Goal: Task Accomplishment & Management: Use online tool/utility

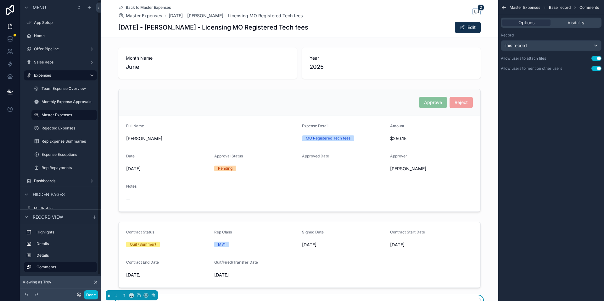
scroll to position [216, 0]
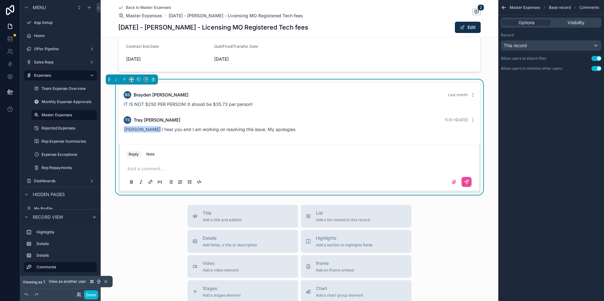
click at [79, 296] on icon at bounding box center [78, 296] width 3 height 1
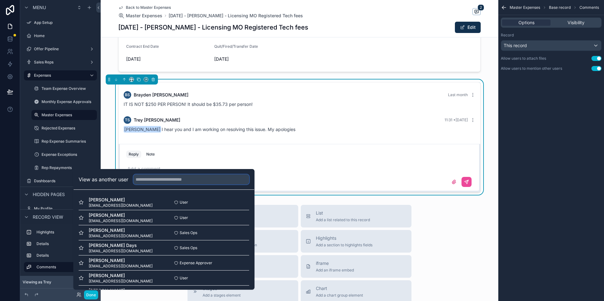
click at [165, 182] on input "text" at bounding box center [191, 180] width 116 height 10
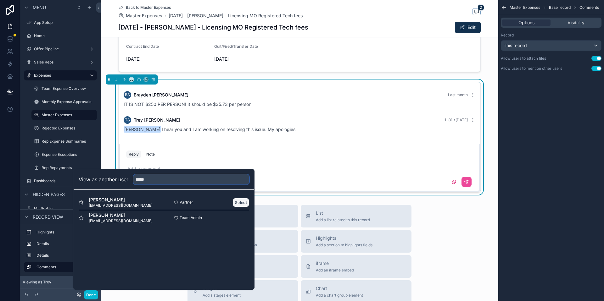
type input "****"
click at [238, 202] on button "Select" at bounding box center [241, 202] width 16 height 9
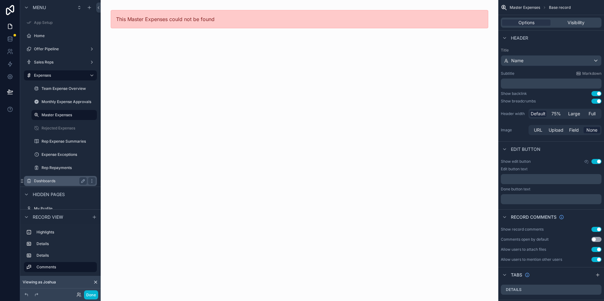
click at [65, 179] on label "Dashboards" at bounding box center [59, 181] width 50 height 5
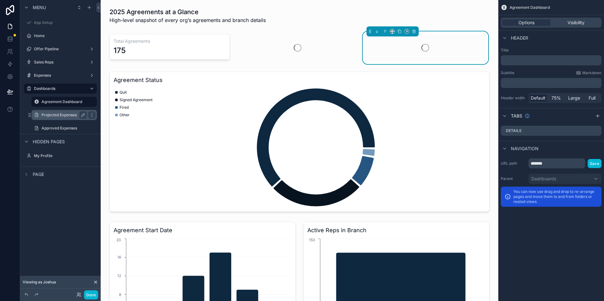
click at [60, 116] on label "Projected Expenses" at bounding box center [63, 115] width 43 height 5
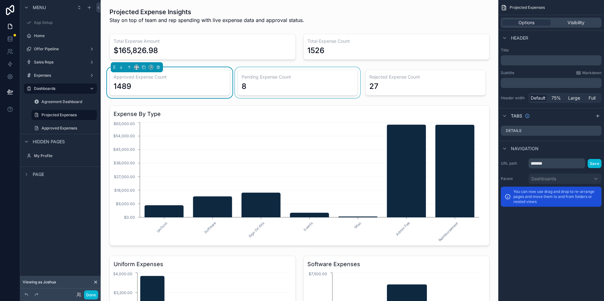
click at [300, 80] on div "scrollable content" at bounding box center [298, 82] width 128 height 31
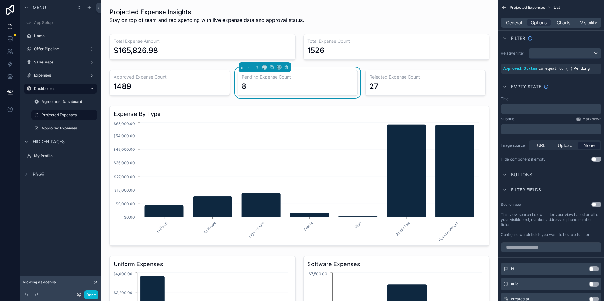
click at [77, 298] on div "Done" at bounding box center [85, 295] width 25 height 9
click at [78, 296] on icon at bounding box center [78, 295] width 5 height 5
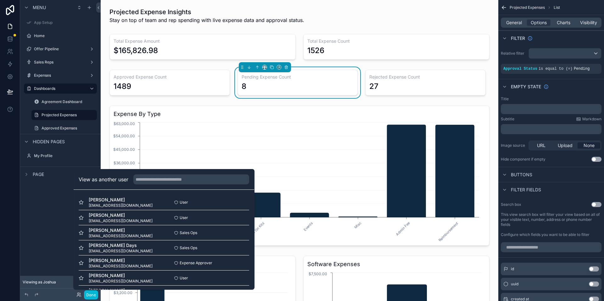
click at [179, 185] on div "View as another user" at bounding box center [164, 180] width 181 height 20
click at [176, 181] on input "text" at bounding box center [191, 180] width 116 height 10
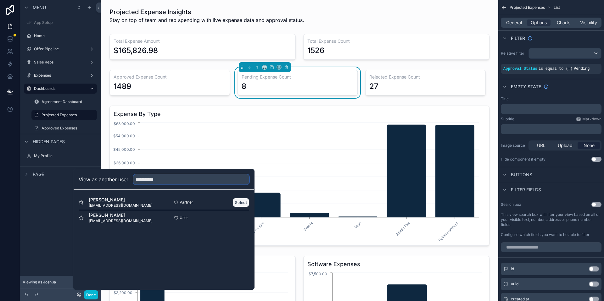
type input "**********"
click at [235, 204] on button "Select" at bounding box center [241, 202] width 16 height 9
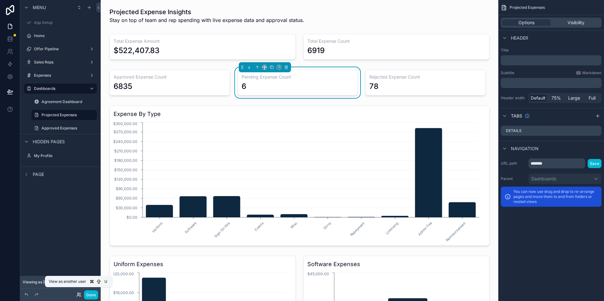
click at [79, 294] on icon at bounding box center [78, 295] width 5 height 5
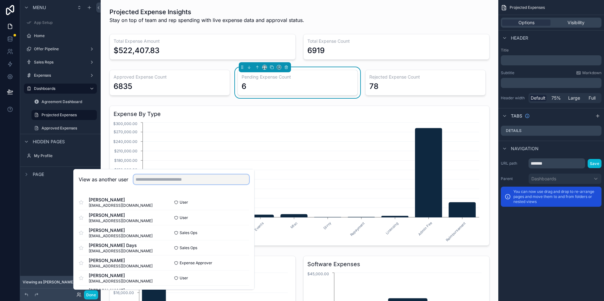
click at [181, 182] on input "text" at bounding box center [191, 180] width 116 height 10
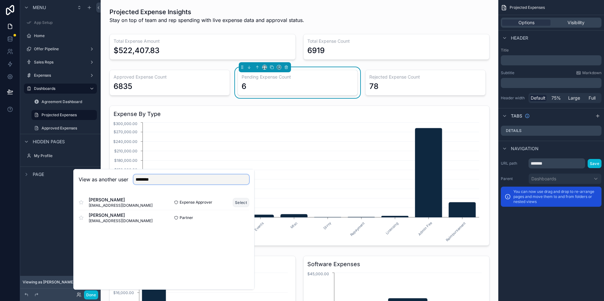
type input "*******"
click at [236, 202] on button "Select" at bounding box center [241, 202] width 16 height 9
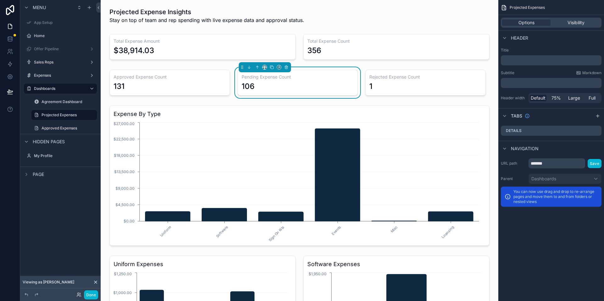
click at [72, 301] on div "Done" at bounding box center [60, 295] width 81 height 13
click at [78, 296] on icon at bounding box center [78, 295] width 5 height 5
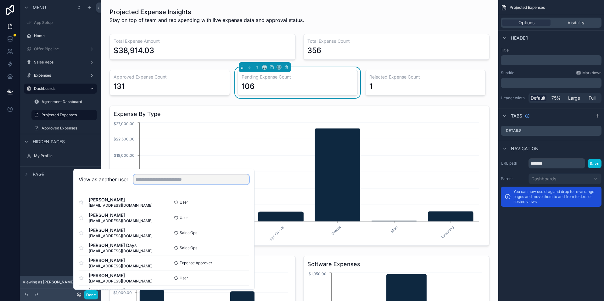
click at [193, 178] on input "text" at bounding box center [191, 180] width 116 height 10
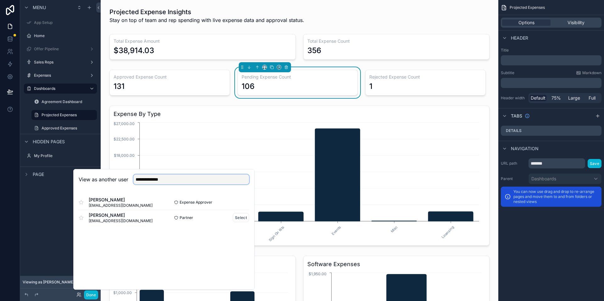
type input "**********"
click at [232, 218] on div "Partner Select" at bounding box center [206, 217] width 85 height 9
click at [238, 218] on button "Select" at bounding box center [241, 217] width 16 height 9
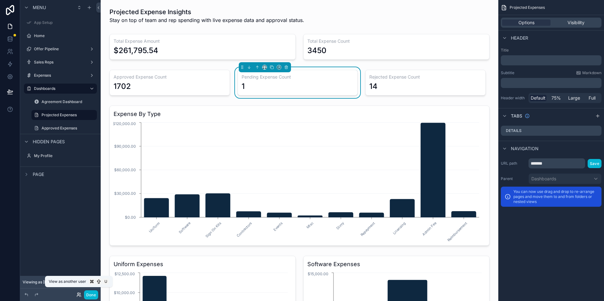
click at [78, 294] on icon at bounding box center [78, 295] width 5 height 5
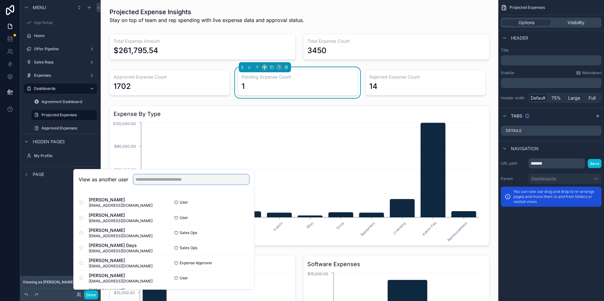
click at [169, 182] on input "text" at bounding box center [191, 180] width 116 height 10
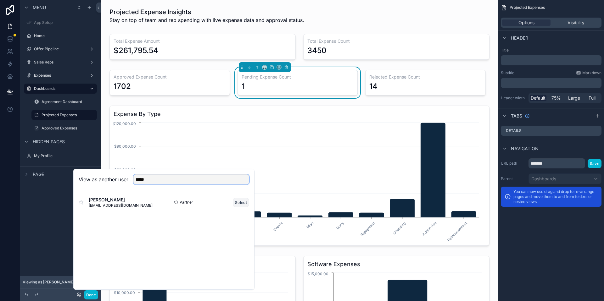
type input "*****"
click at [240, 203] on button "Select" at bounding box center [241, 202] width 16 height 9
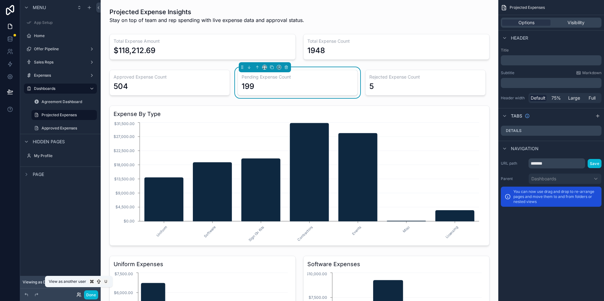
click at [81, 295] on icon at bounding box center [78, 295] width 5 height 5
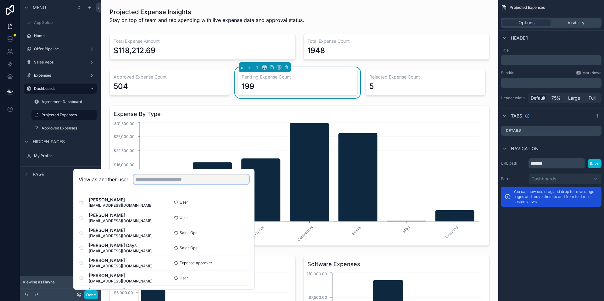
click at [170, 176] on input "text" at bounding box center [191, 180] width 116 height 10
click at [170, 178] on input "text" at bounding box center [191, 180] width 116 height 10
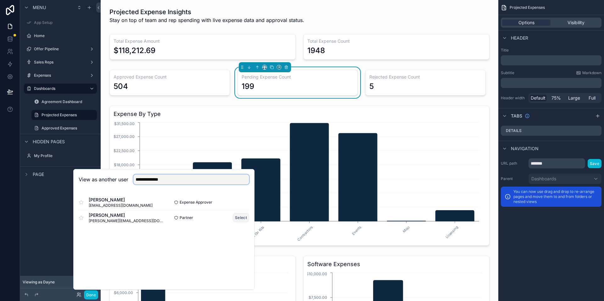
type input "**********"
click at [236, 216] on button "Select" at bounding box center [241, 217] width 16 height 9
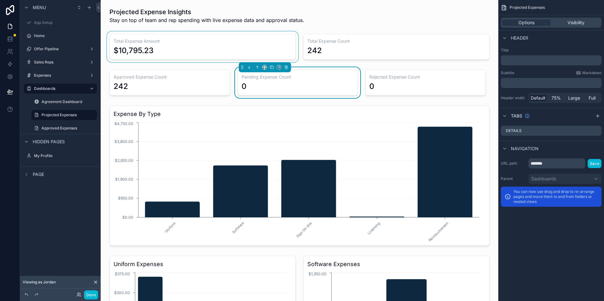
scroll to position [4, 0]
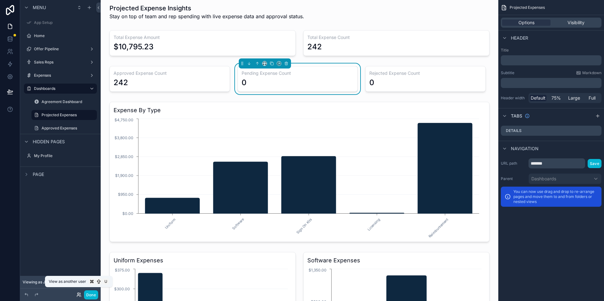
click at [81, 293] on icon at bounding box center [78, 295] width 5 height 5
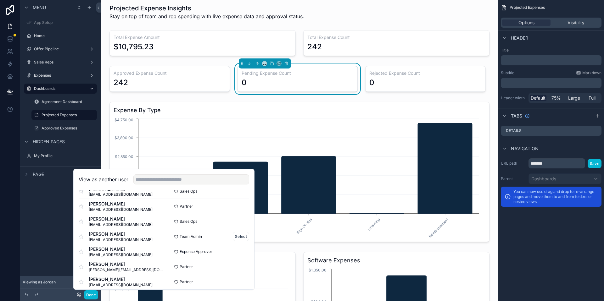
scroll to position [181, 0]
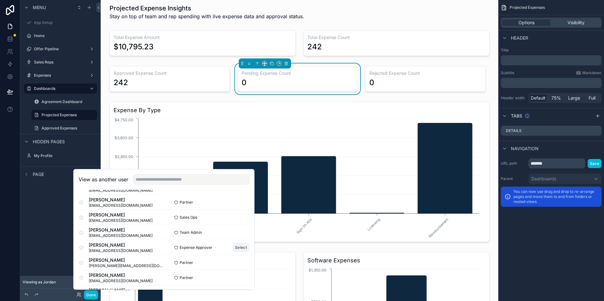
click at [242, 250] on button "Select" at bounding box center [241, 247] width 16 height 9
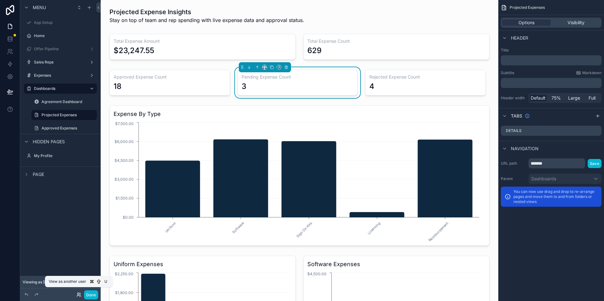
click at [80, 295] on icon at bounding box center [78, 295] width 5 height 5
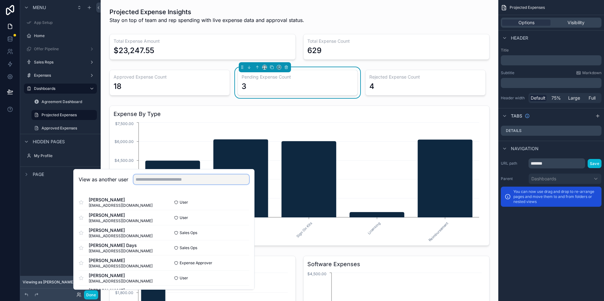
click at [159, 178] on input "text" at bounding box center [191, 180] width 116 height 10
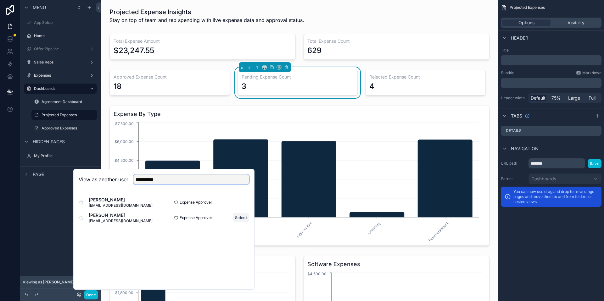
type input "**********"
click at [243, 215] on button "Select" at bounding box center [241, 217] width 16 height 9
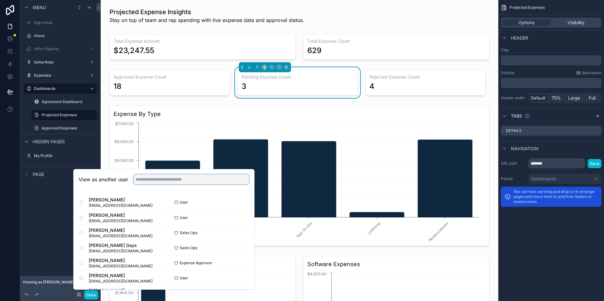
click at [186, 178] on input "text" at bounding box center [191, 180] width 116 height 10
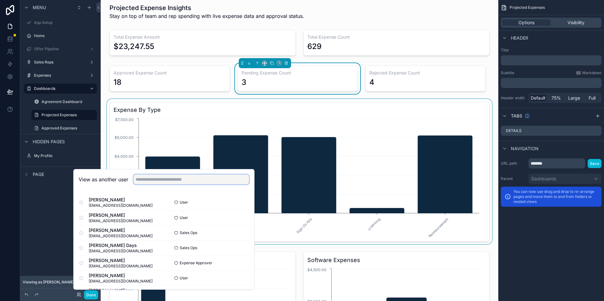
scroll to position [8, 0]
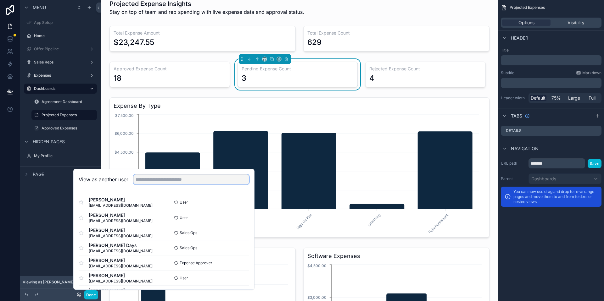
click at [201, 182] on input "text" at bounding box center [191, 180] width 116 height 10
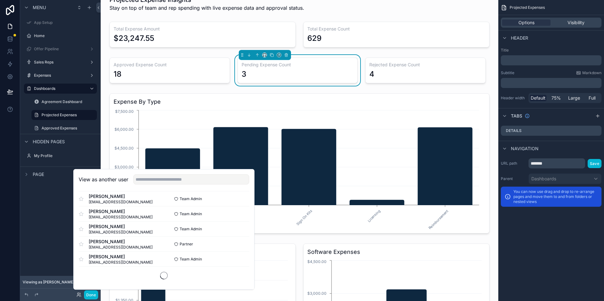
scroll to position [377, 0]
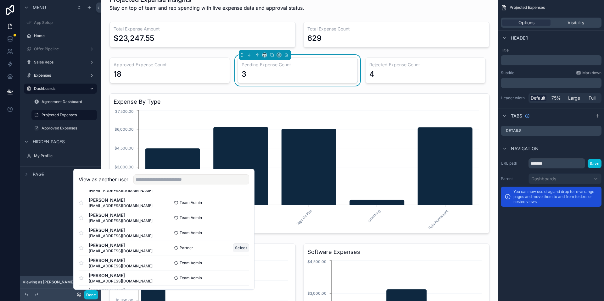
click at [234, 248] on button "Select" at bounding box center [241, 247] width 16 height 9
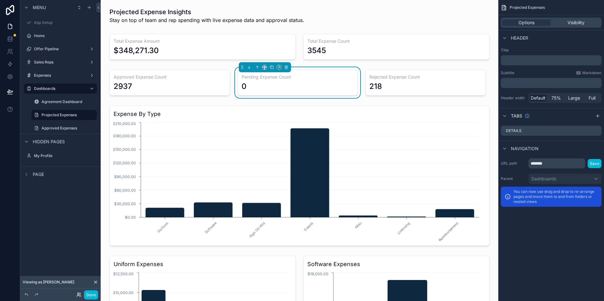
click at [80, 293] on icon at bounding box center [78, 295] width 5 height 5
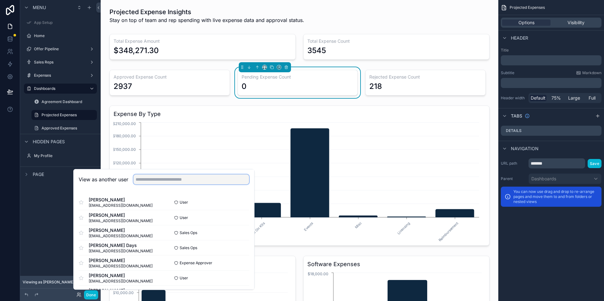
click at [166, 179] on input "text" at bounding box center [191, 180] width 116 height 10
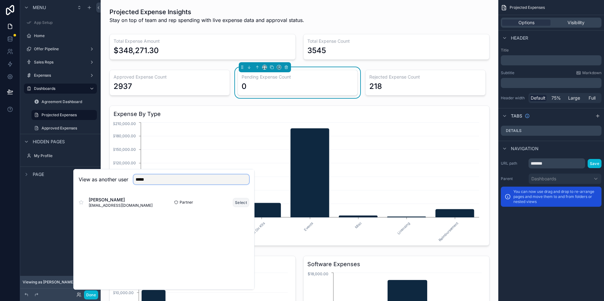
type input "*****"
click at [234, 203] on button "Select" at bounding box center [241, 202] width 16 height 9
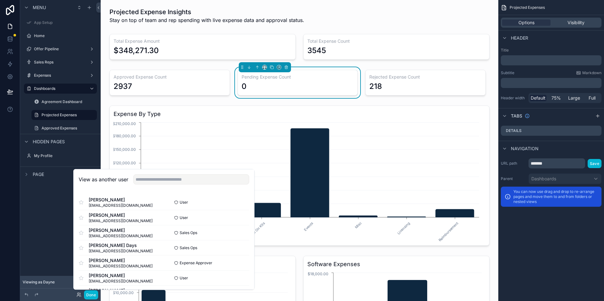
click at [64, 201] on div "Menu App Setup Home Offer Pipeline Sales Reps Expenses Dashboards Agreement Das…" at bounding box center [60, 147] width 81 height 294
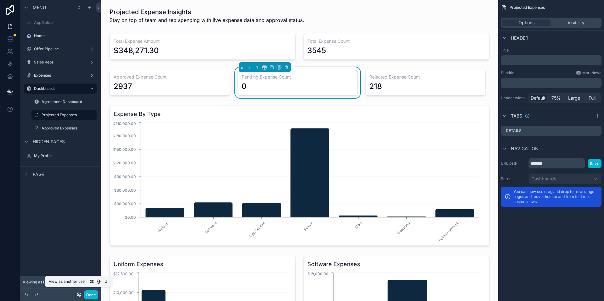
click at [79, 297] on icon at bounding box center [78, 295] width 5 height 5
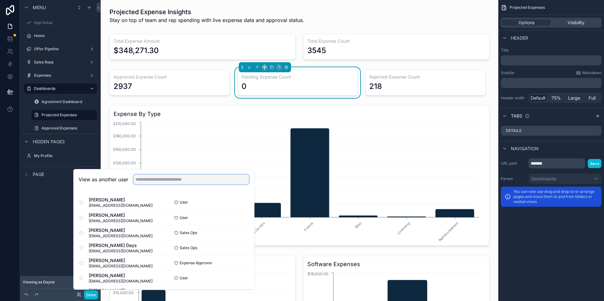
click at [171, 183] on input "text" at bounding box center [191, 180] width 116 height 10
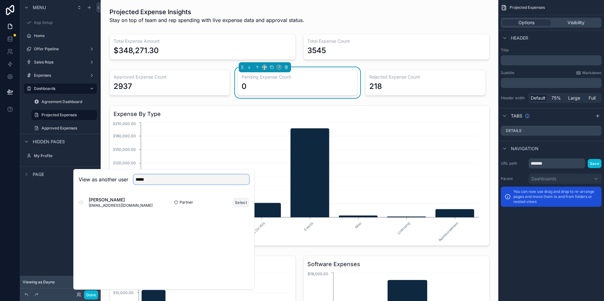
type input "*****"
click at [240, 205] on button "Select" at bounding box center [241, 202] width 16 height 9
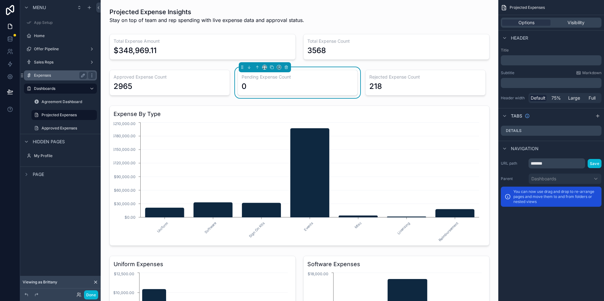
click at [77, 74] on label "Expenses" at bounding box center [59, 75] width 50 height 5
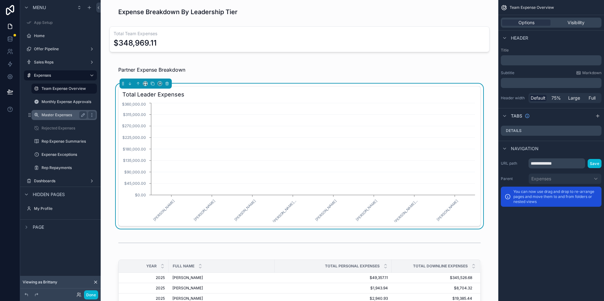
click at [76, 116] on label "Master Expenses" at bounding box center [63, 115] width 43 height 5
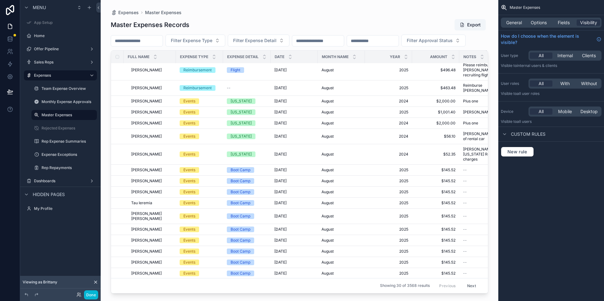
scroll to position [114, 0]
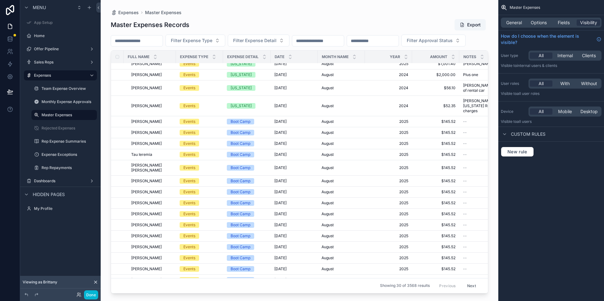
drag, startPoint x: 317, startPoint y: 292, endPoint x: 414, endPoint y: 289, distance: 96.3
click at [414, 289] on div "scrollable content" at bounding box center [300, 147] width 398 height 294
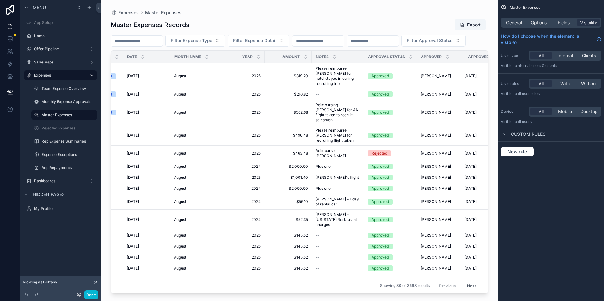
scroll to position [0, 160]
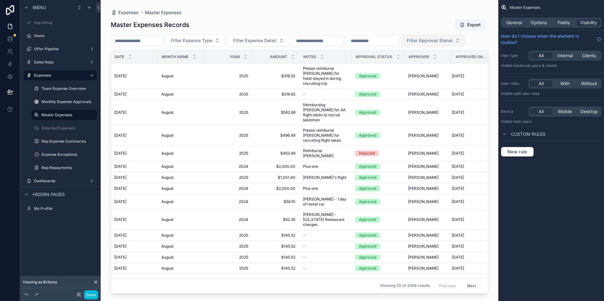
click at [401, 47] on button "Filter Approval Status" at bounding box center [433, 41] width 64 height 12
click at [151, 81] on div "Not Reviewed" at bounding box center [142, 80] width 75 height 10
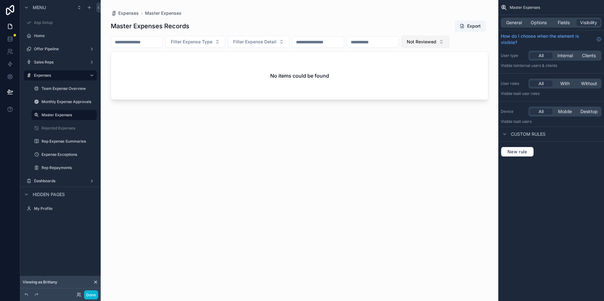
click at [436, 40] on span "Not Reviewed" at bounding box center [422, 42] width 30 height 6
click at [439, 71] on div "None" at bounding box center [448, 67] width 75 height 10
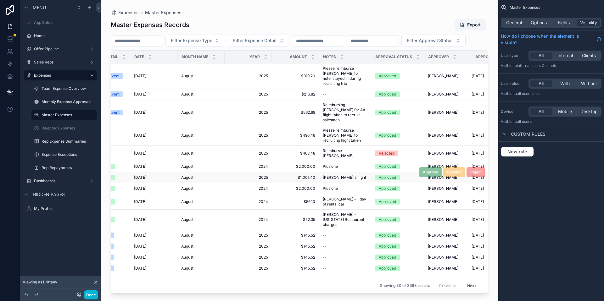
scroll to position [0, 170]
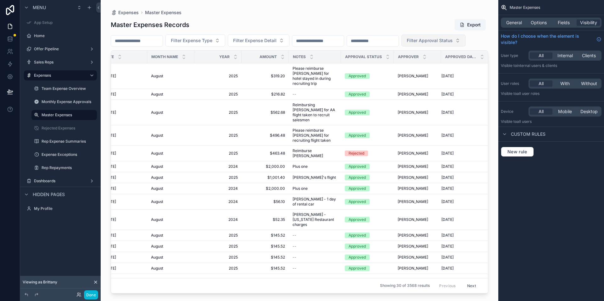
click at [401, 47] on button "Filter Approval Status" at bounding box center [433, 41] width 64 height 12
click at [195, 47] on div "Filter Expense Type Filter Expense Detail Filter Approval Status" at bounding box center [299, 41] width 377 height 12
click at [76, 299] on div "Done" at bounding box center [85, 295] width 25 height 9
click at [76, 298] on div "Done" at bounding box center [85, 295] width 25 height 9
click at [78, 297] on icon at bounding box center [78, 295] width 5 height 5
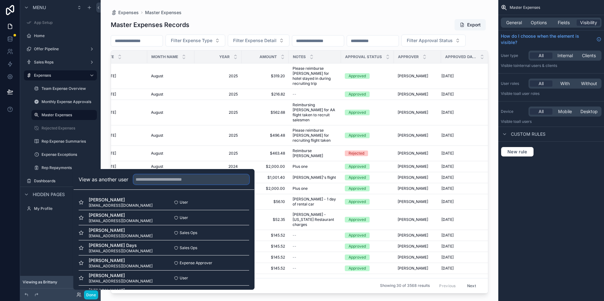
click at [165, 182] on input "text" at bounding box center [191, 180] width 116 height 10
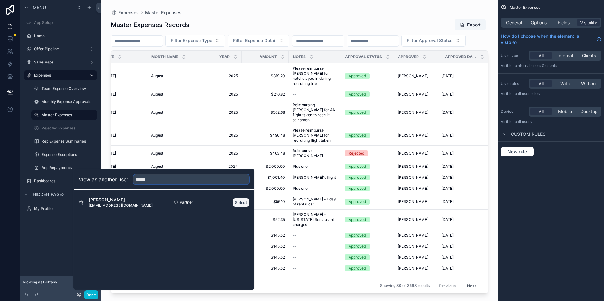
type input "******"
click at [241, 204] on button "Select" at bounding box center [241, 202] width 16 height 9
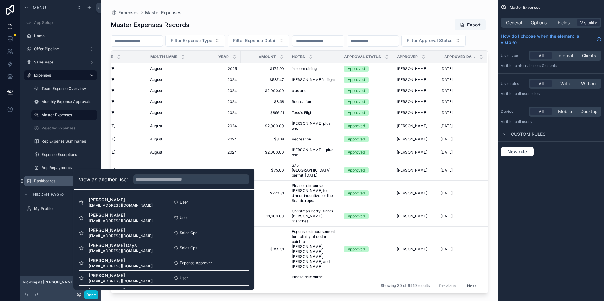
click at [57, 181] on label "Dashboards" at bounding box center [59, 181] width 50 height 5
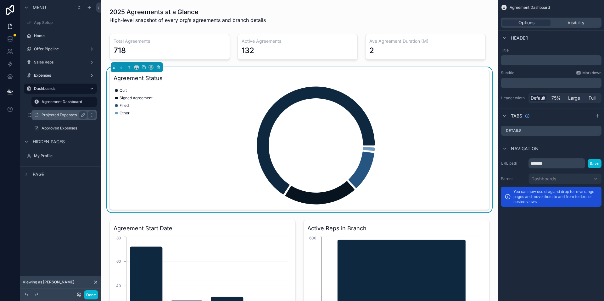
click at [67, 113] on label "Projected Expenses" at bounding box center [63, 115] width 43 height 5
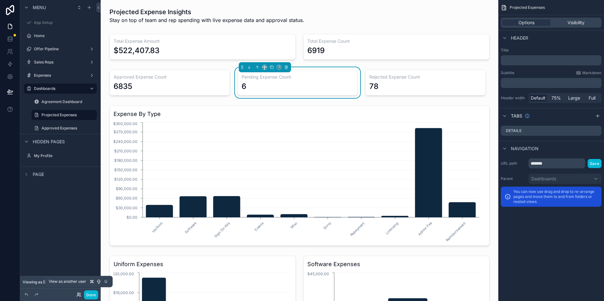
click at [79, 295] on icon at bounding box center [78, 295] width 5 height 5
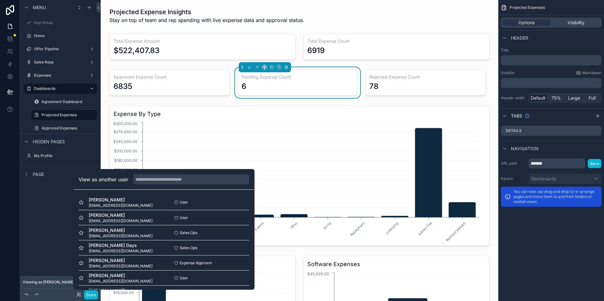
click at [173, 185] on div "View as another user" at bounding box center [164, 180] width 181 height 20
click at [177, 178] on input "text" at bounding box center [191, 180] width 116 height 10
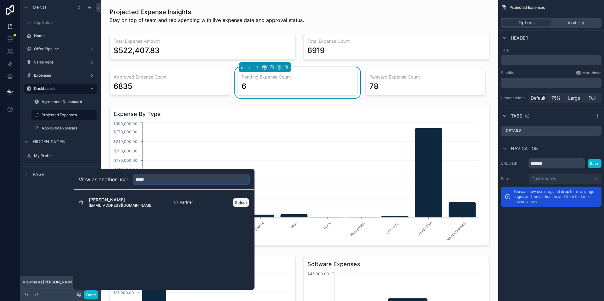
type input "*****"
click at [243, 204] on button "Select" at bounding box center [241, 202] width 16 height 9
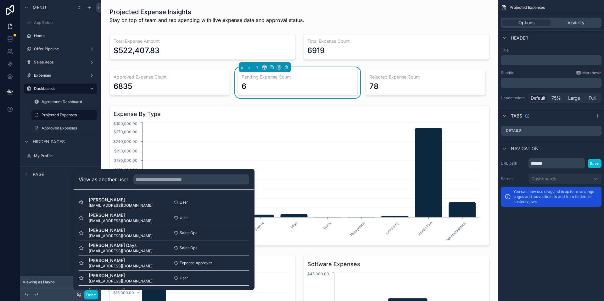
click at [59, 246] on div "Menu App Setup Home Offer Pipeline Sales Reps Expenses Dashboards Agreement Das…" at bounding box center [60, 147] width 81 height 294
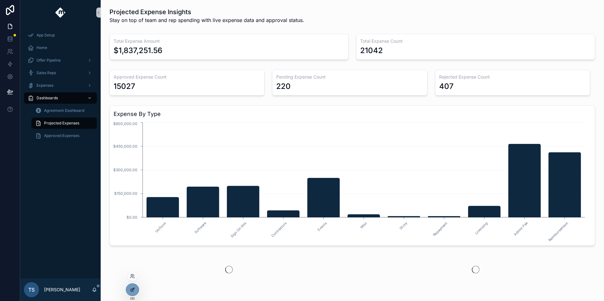
click at [132, 291] on icon at bounding box center [132, 289] width 5 height 5
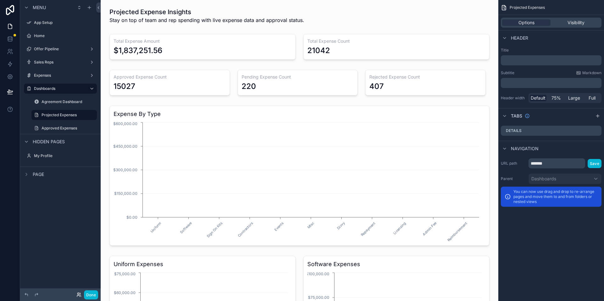
click at [81, 295] on icon at bounding box center [78, 295] width 5 height 5
click at [81, 293] on icon at bounding box center [83, 295] width 5 height 5
click at [79, 295] on icon at bounding box center [78, 295] width 5 height 5
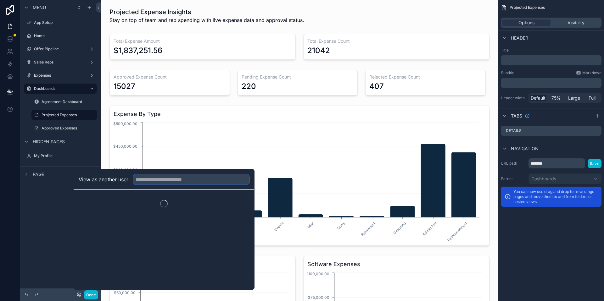
click at [180, 184] on input "text" at bounding box center [191, 180] width 116 height 10
click at [180, 182] on input "text" at bounding box center [191, 180] width 116 height 10
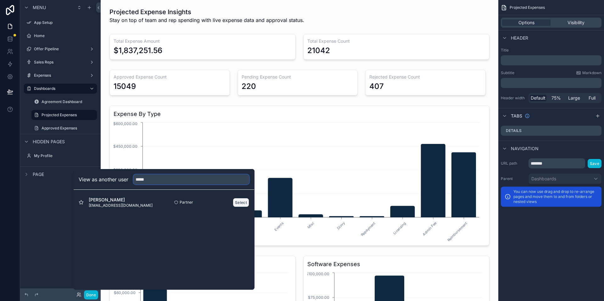
type input "*****"
click at [241, 200] on button "Select" at bounding box center [241, 202] width 16 height 9
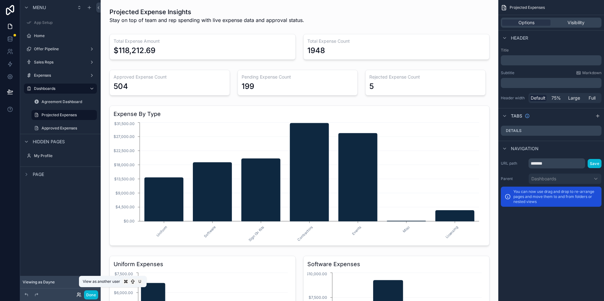
click at [80, 295] on icon at bounding box center [78, 295] width 5 height 5
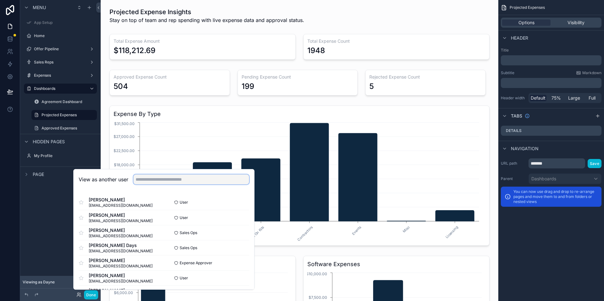
click at [172, 183] on input "text" at bounding box center [191, 180] width 116 height 10
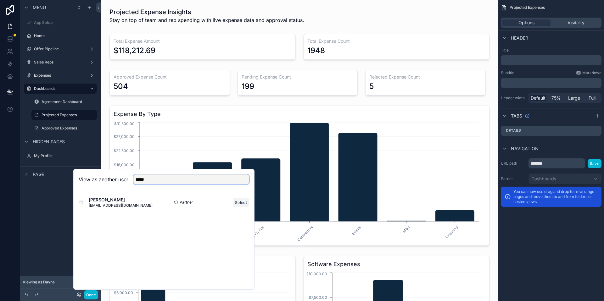
type input "*****"
click at [239, 204] on button "Select" at bounding box center [241, 202] width 16 height 9
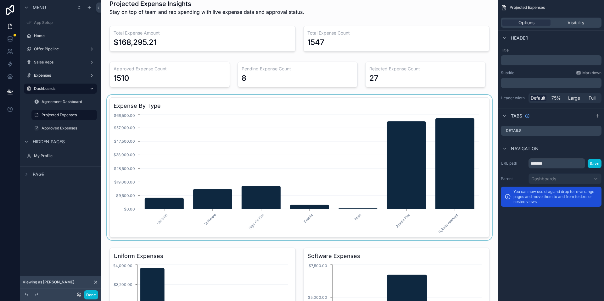
scroll to position [4, 0]
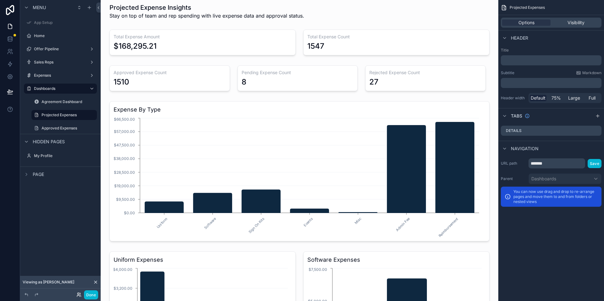
click at [81, 293] on icon at bounding box center [78, 295] width 5 height 5
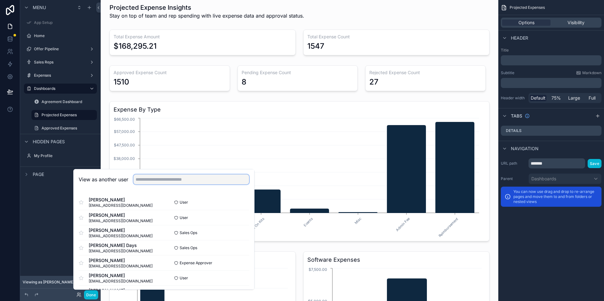
click at [195, 176] on input "text" at bounding box center [191, 180] width 116 height 10
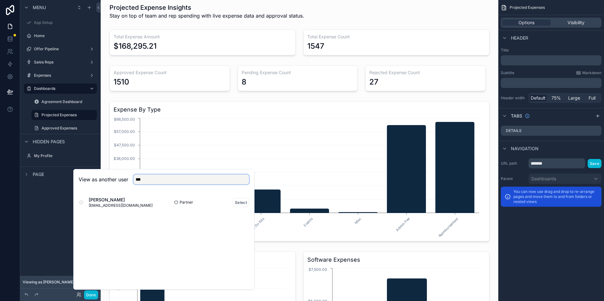
type input "***"
click at [232, 204] on div "Partner Select" at bounding box center [206, 202] width 85 height 9
click at [237, 203] on button "Select" at bounding box center [241, 202] width 16 height 9
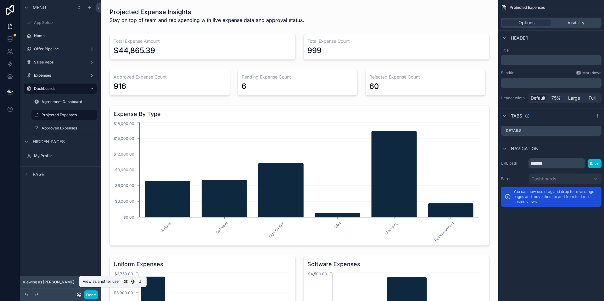
click at [80, 294] on icon at bounding box center [78, 295] width 5 height 5
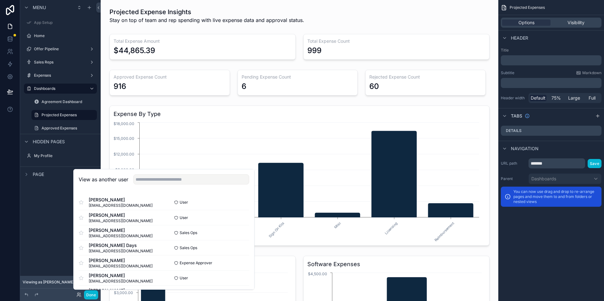
click at [145, 188] on div "View as another user" at bounding box center [164, 180] width 181 height 20
click at [150, 181] on input "text" at bounding box center [191, 180] width 116 height 10
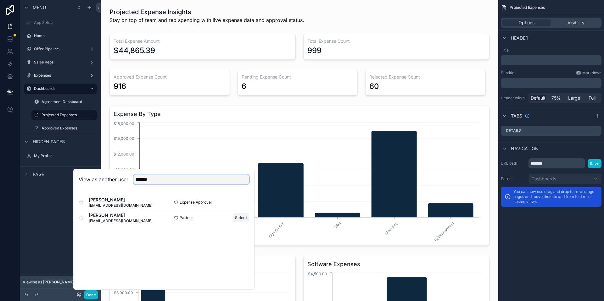
type input "*******"
click at [243, 219] on button "Select" at bounding box center [241, 217] width 16 height 9
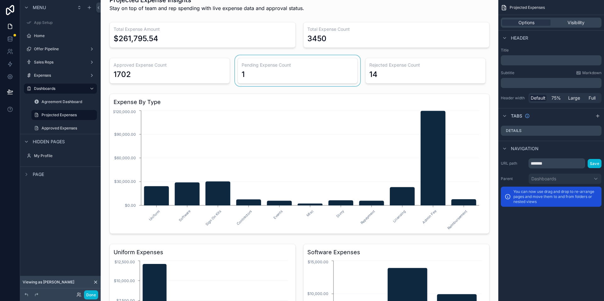
scroll to position [8, 0]
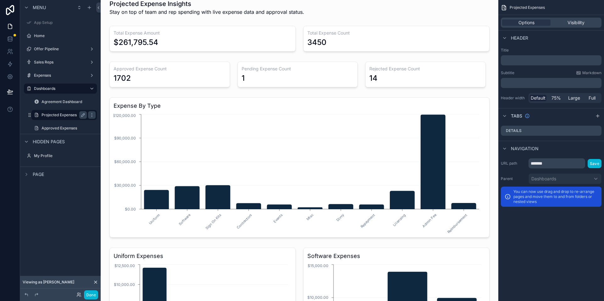
click at [68, 118] on div "Projected Expenses" at bounding box center [64, 115] width 45 height 8
click at [58, 74] on label "Expenses" at bounding box center [59, 75] width 50 height 5
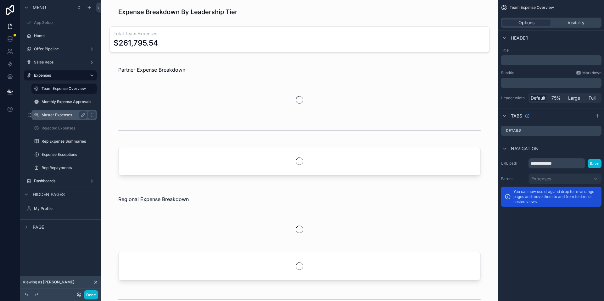
click at [70, 116] on label "Master Expenses" at bounding box center [63, 115] width 43 height 5
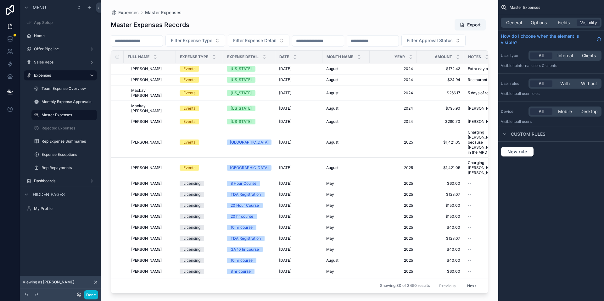
scroll to position [9, 0]
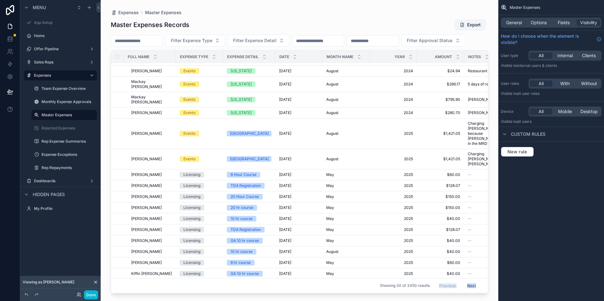
drag, startPoint x: 279, startPoint y: 291, endPoint x: 425, endPoint y: 282, distance: 146.2
click at [425, 282] on div "Expenses Master Expenses Master Expenses Records Export Filter Expense Type Fil…" at bounding box center [300, 147] width 398 height 294
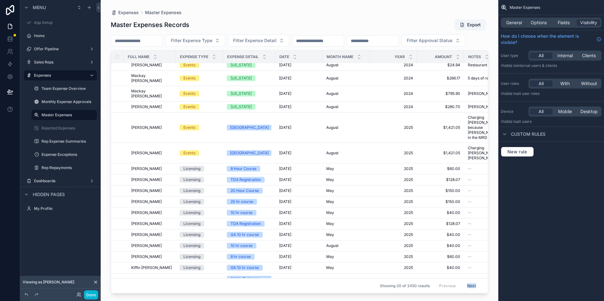
drag, startPoint x: 354, startPoint y: 290, endPoint x: 465, endPoint y: 276, distance: 112.0
click at [465, 276] on div "Expenses Master Expenses Master Expenses Records Export Filter Expense Type Fil…" at bounding box center [300, 147] width 398 height 294
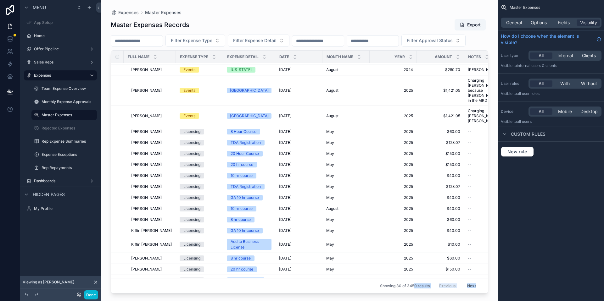
drag, startPoint x: 328, startPoint y: 291, endPoint x: 410, endPoint y: 282, distance: 83.0
click at [410, 282] on div "Expenses Master Expenses Master Expenses Records Export Filter Expense Type Fil…" at bounding box center [300, 147] width 398 height 294
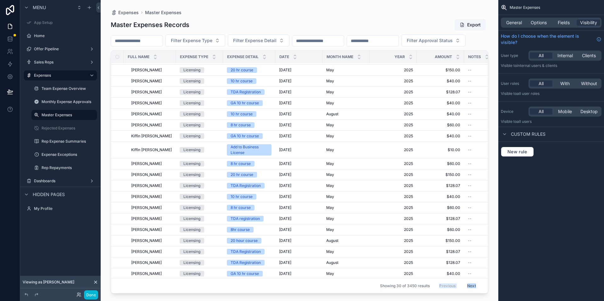
drag, startPoint x: 318, startPoint y: 291, endPoint x: 413, endPoint y: 288, distance: 95.0
click at [413, 288] on div "Expenses Master Expenses Master Expenses Records Export Filter Expense Type Fil…" at bounding box center [300, 147] width 398 height 294
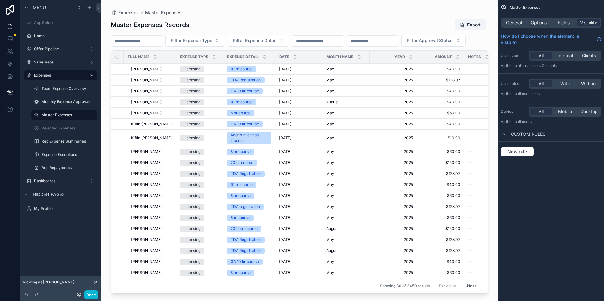
drag, startPoint x: 333, startPoint y: 291, endPoint x: 416, endPoint y: 291, distance: 83.4
click at [416, 291] on div "scrollable content" at bounding box center [300, 147] width 398 height 294
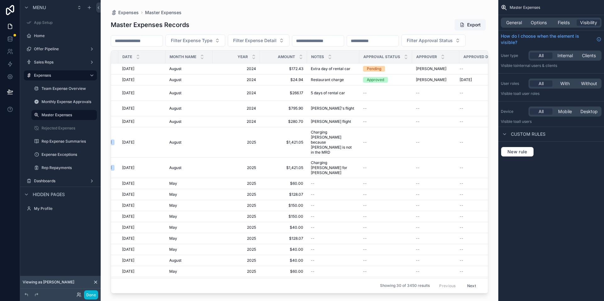
scroll to position [0, 170]
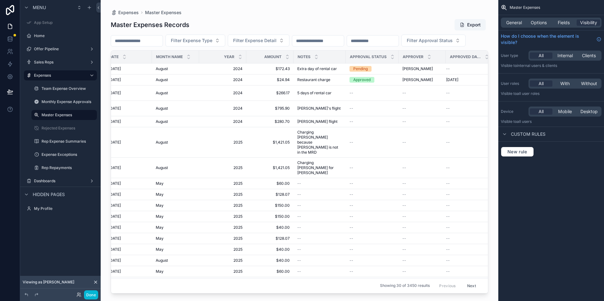
click at [465, 282] on button "Next" at bounding box center [472, 286] width 18 height 10
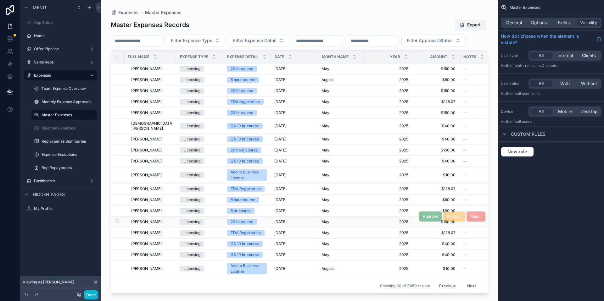
scroll to position [0, 110]
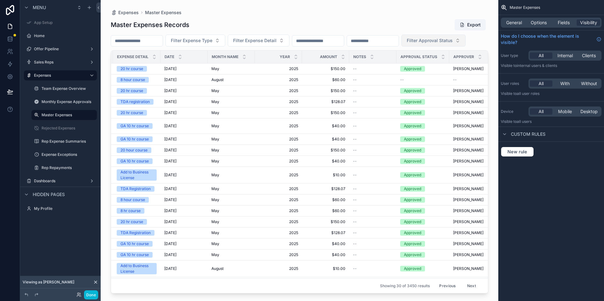
click at [401, 47] on button "Filter Approval Status" at bounding box center [433, 41] width 64 height 12
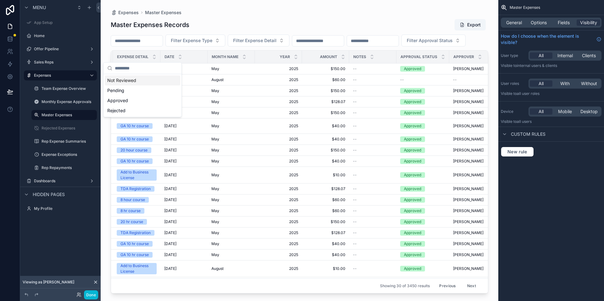
click at [154, 82] on div "Not Reviewed" at bounding box center [142, 80] width 75 height 10
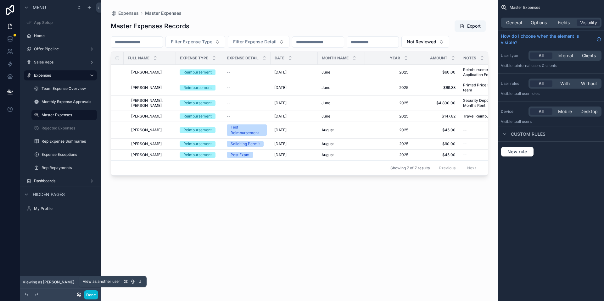
click at [78, 295] on icon at bounding box center [78, 294] width 2 height 2
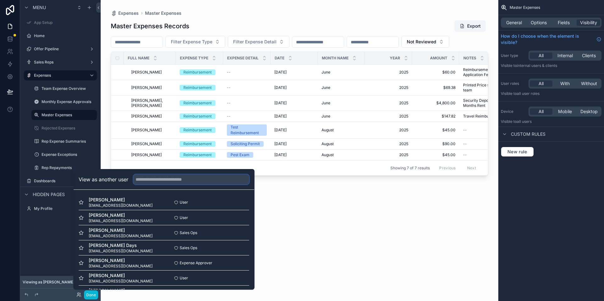
click at [168, 182] on input "text" at bounding box center [191, 180] width 116 height 10
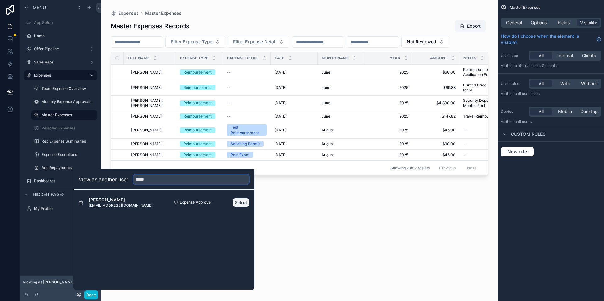
type input "*****"
click at [234, 202] on button "Select" at bounding box center [241, 202] width 16 height 9
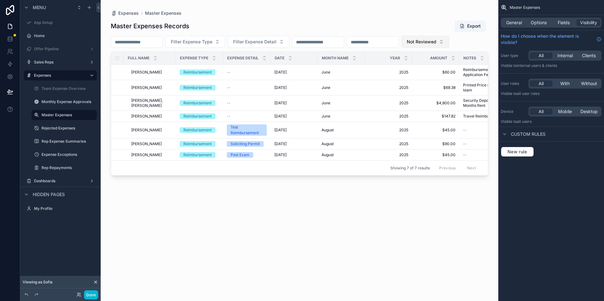
click at [437, 45] on button "Not Reviewed" at bounding box center [425, 42] width 48 height 12
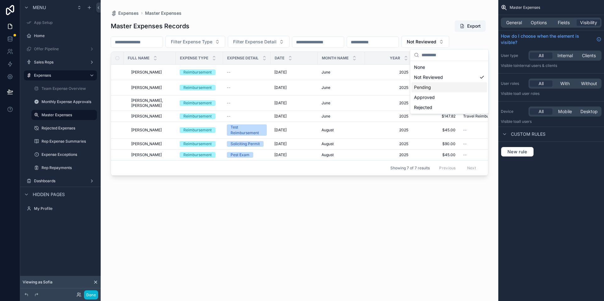
click at [433, 85] on div "Pending" at bounding box center [448, 87] width 75 height 10
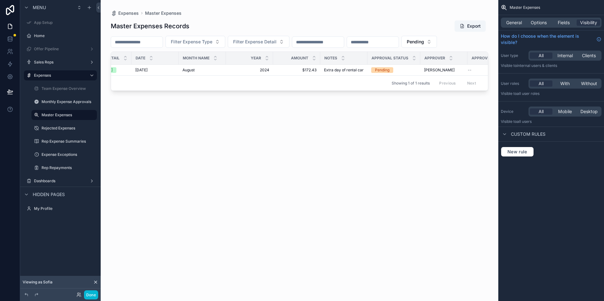
scroll to position [0, 161]
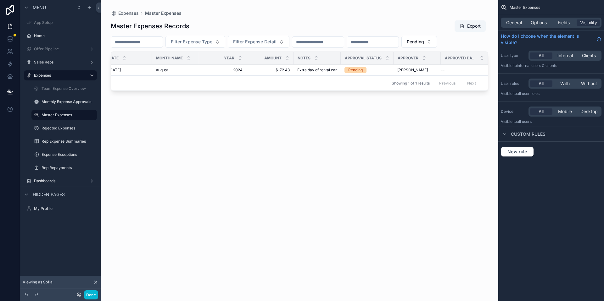
click at [449, 50] on div "Master Expenses Records Export Filter Expense Type Filter Expense Detail Pendin…" at bounding box center [299, 154] width 377 height 277
click at [437, 43] on button "Pending" at bounding box center [419, 42] width 36 height 12
click at [432, 105] on div "Rejected" at bounding box center [442, 108] width 75 height 10
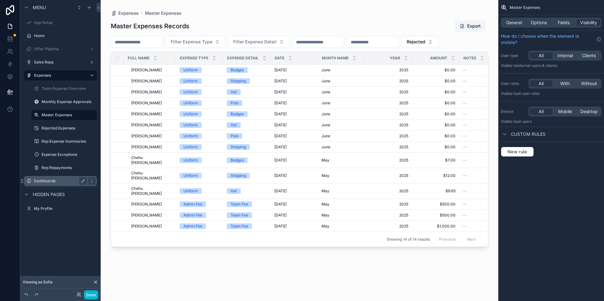
click at [60, 179] on label "Dashboards" at bounding box center [59, 181] width 50 height 5
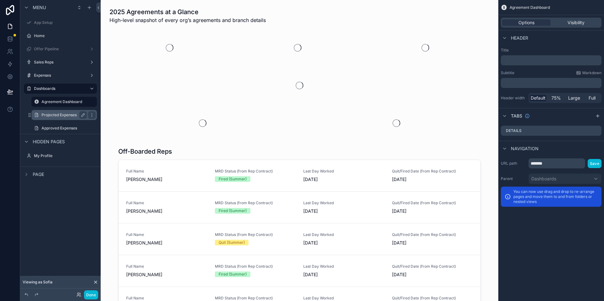
click at [58, 113] on label "Projected Expenses" at bounding box center [63, 115] width 43 height 5
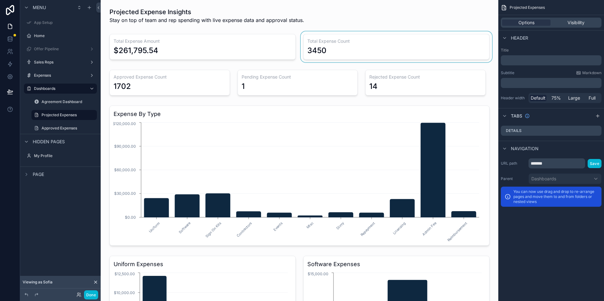
click at [308, 48] on div "scrollable content" at bounding box center [396, 46] width 194 height 31
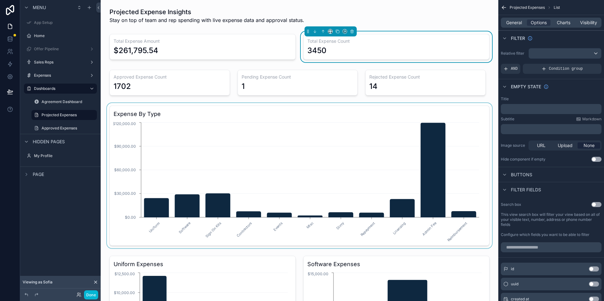
click at [429, 144] on div "scrollable content" at bounding box center [300, 175] width 388 height 145
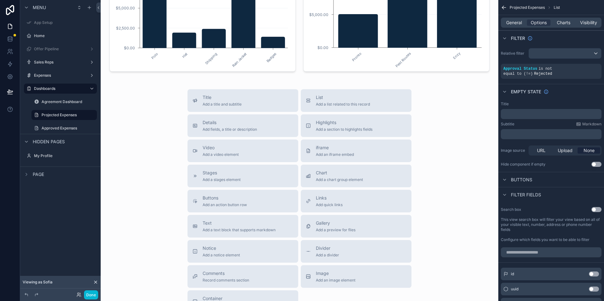
scroll to position [338, 0]
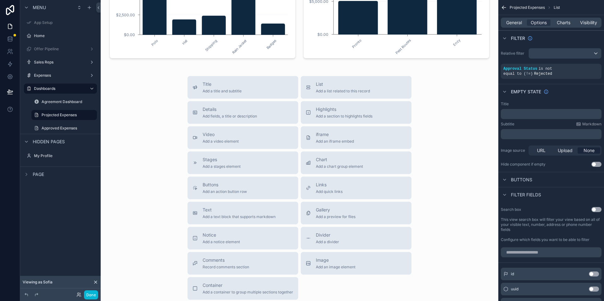
click at [70, 121] on div "scrollable content" at bounding box center [64, 121] width 73 height 1
click at [69, 127] on label "Approved Expenses" at bounding box center [63, 128] width 43 height 5
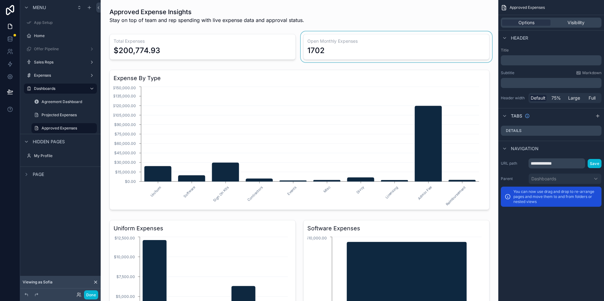
click at [327, 42] on div "scrollable content" at bounding box center [396, 46] width 194 height 31
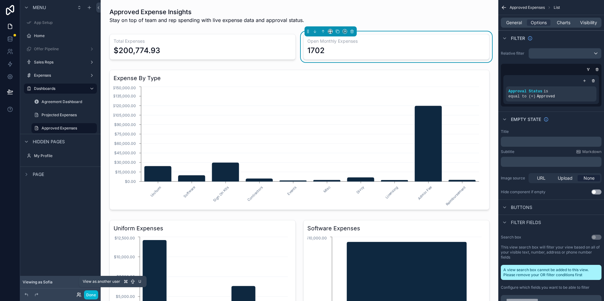
click at [78, 296] on icon at bounding box center [78, 295] width 5 height 5
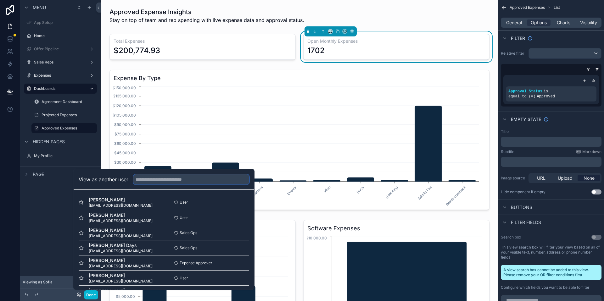
click at [170, 181] on input "text" at bounding box center [191, 180] width 116 height 10
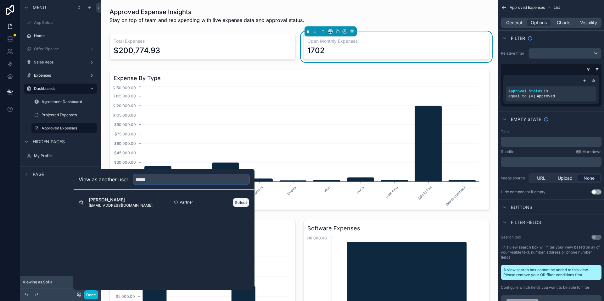
type input "******"
click at [242, 201] on button "Select" at bounding box center [241, 202] width 16 height 9
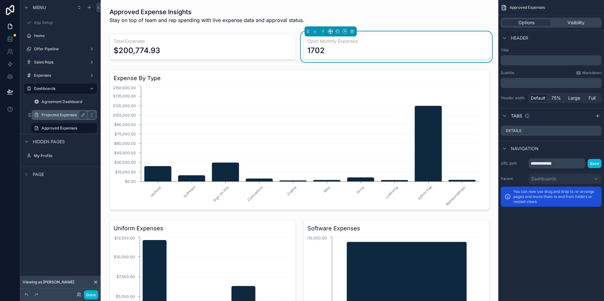
click at [67, 117] on label "Projected Expenses" at bounding box center [63, 115] width 43 height 5
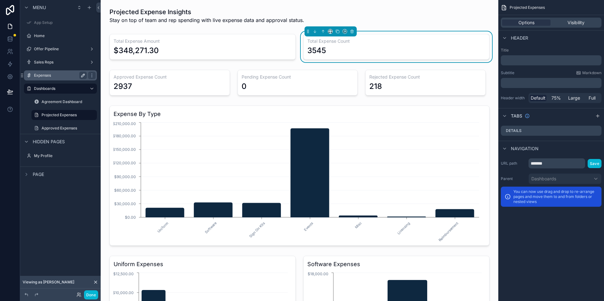
click at [81, 78] on icon "scrollable content" at bounding box center [83, 75] width 5 height 5
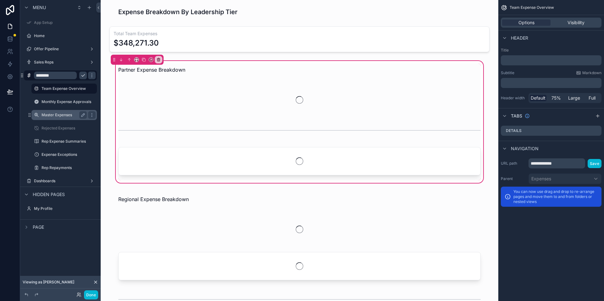
click at [72, 114] on label "Master Expenses" at bounding box center [63, 115] width 43 height 5
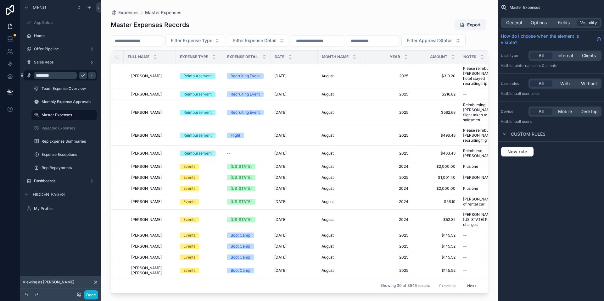
click at [146, 59] on div "scrollable content" at bounding box center [300, 147] width 398 height 294
click at [401, 47] on button "Filter Approval Status" at bounding box center [433, 41] width 64 height 12
click at [145, 83] on div "Not Reviewed" at bounding box center [142, 80] width 75 height 10
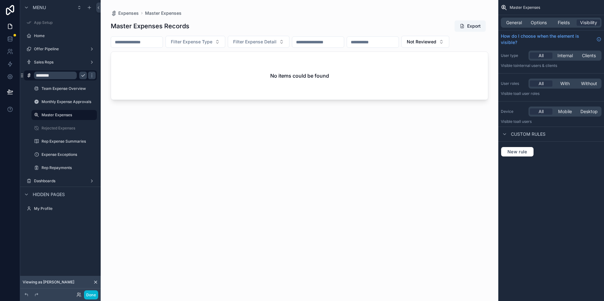
click at [76, 298] on div "Done" at bounding box center [85, 295] width 25 height 9
click at [78, 297] on icon at bounding box center [78, 295] width 5 height 5
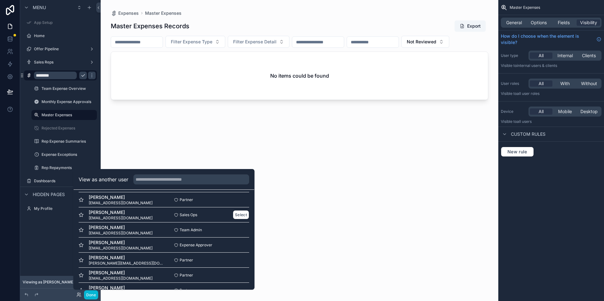
scroll to position [188, 0]
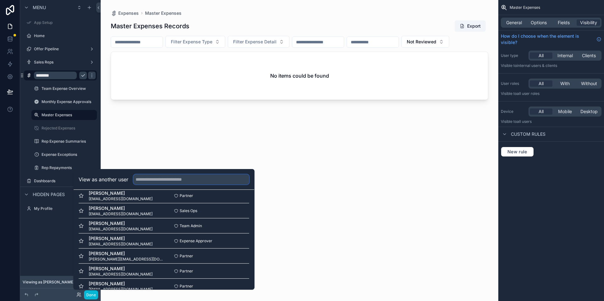
click at [184, 180] on input "text" at bounding box center [191, 180] width 116 height 10
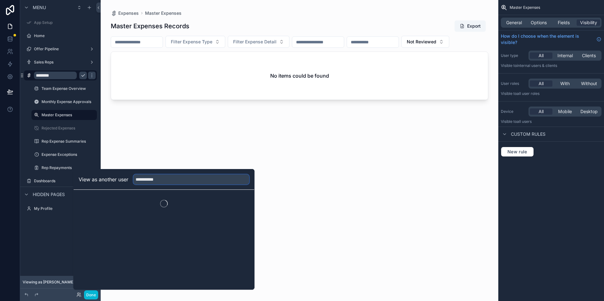
scroll to position [0, 0]
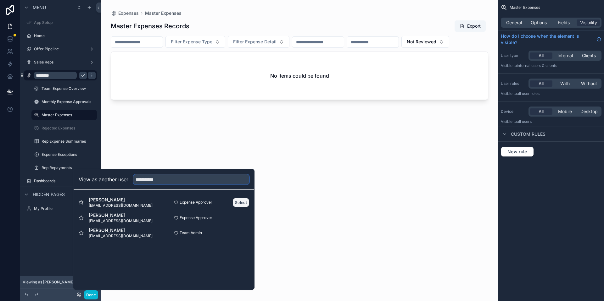
type input "**********"
click at [237, 200] on button "Select" at bounding box center [241, 202] width 16 height 9
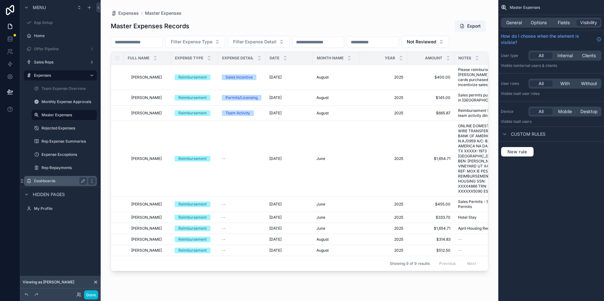
click at [58, 181] on label "Dashboards" at bounding box center [59, 181] width 50 height 5
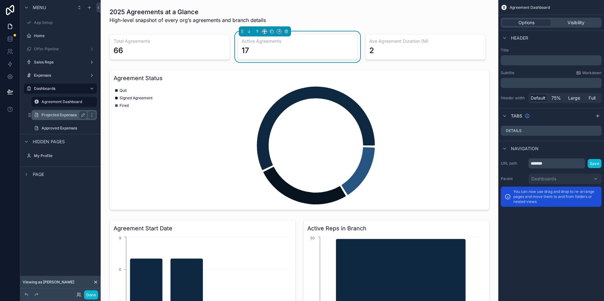
click at [59, 118] on div "Projected Expenses" at bounding box center [64, 115] width 45 height 8
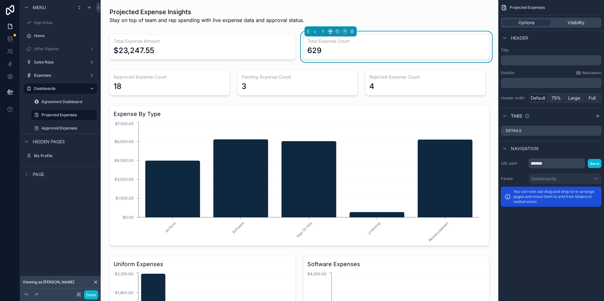
click at [61, 76] on label "Expenses" at bounding box center [59, 75] width 50 height 5
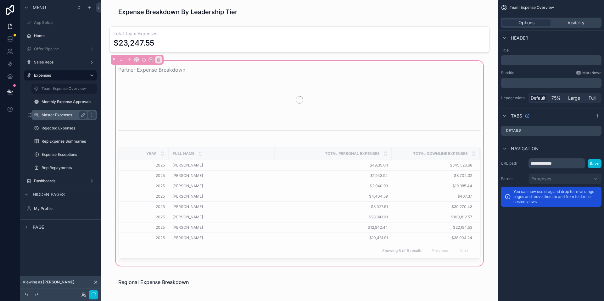
click at [65, 113] on label "Master Expenses" at bounding box center [63, 115] width 43 height 5
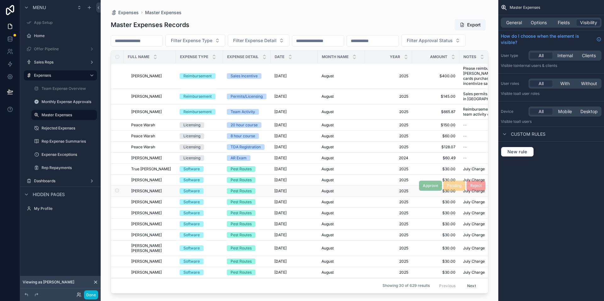
scroll to position [0, 170]
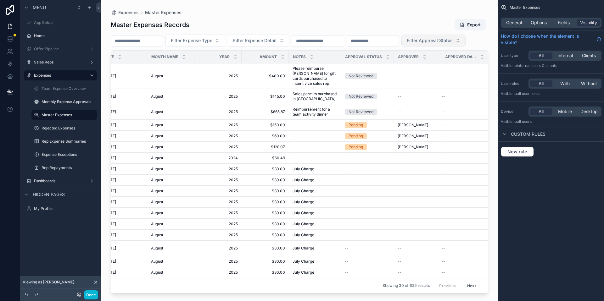
click at [401, 47] on button "Filter Approval Status" at bounding box center [433, 41] width 64 height 12
click at [140, 83] on div "Not Reviewed" at bounding box center [142, 80] width 75 height 10
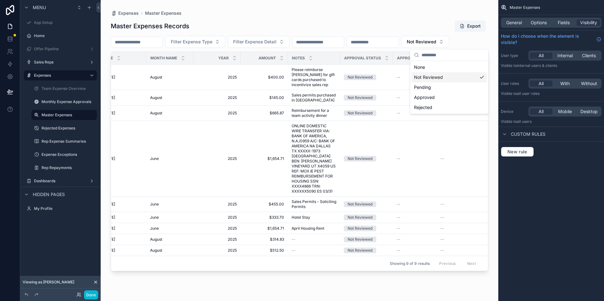
scroll to position [0, 166]
drag, startPoint x: 435, startPoint y: 264, endPoint x: 458, endPoint y: 262, distance: 23.4
click at [458, 262] on div "Showing 9 of 9 results Previous Next" at bounding box center [299, 263] width 377 height 15
click at [449, 43] on button "Not Reviewed" at bounding box center [425, 42] width 48 height 12
click at [437, 70] on div "None" at bounding box center [448, 67] width 75 height 10
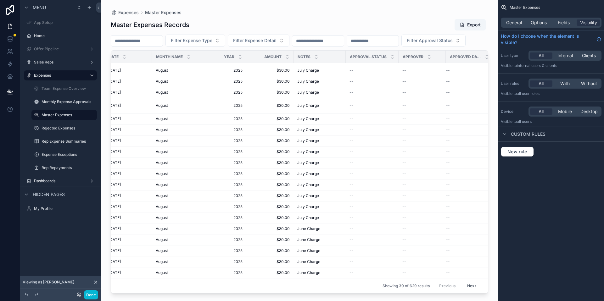
scroll to position [144, 170]
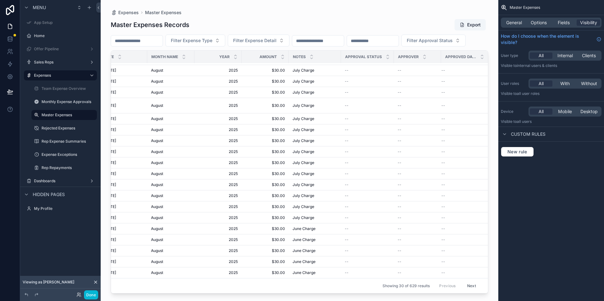
click at [466, 281] on button "Next" at bounding box center [472, 286] width 18 height 10
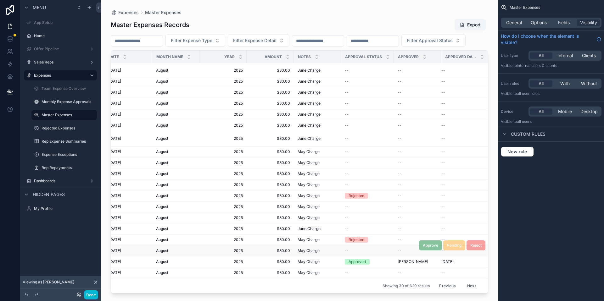
scroll to position [134, 165]
click at [468, 282] on button "Next" at bounding box center [472, 286] width 18 height 10
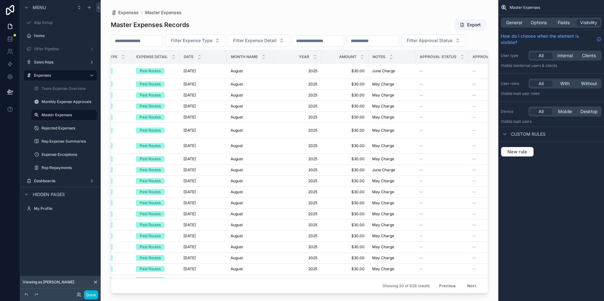
scroll to position [0, 165]
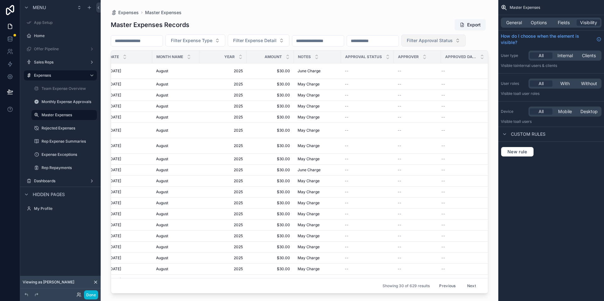
click at [401, 47] on button "Filter Approval Status" at bounding box center [433, 41] width 64 height 12
drag, startPoint x: 404, startPoint y: 47, endPoint x: 406, endPoint y: 50, distance: 3.5
click at [404, 47] on div "Filter Expense Type Filter Expense Detail Filter Approval Status" at bounding box center [299, 41] width 377 height 12
click at [467, 284] on button "Next" at bounding box center [472, 286] width 18 height 10
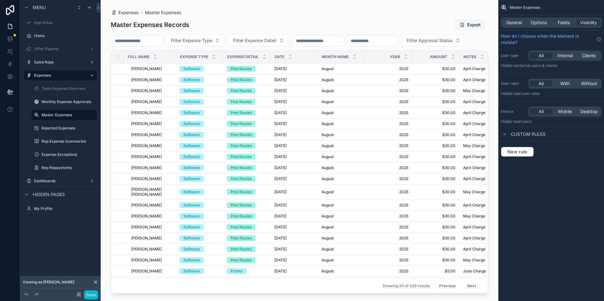
click at [81, 298] on div "Done" at bounding box center [85, 295] width 25 height 9
click at [81, 297] on div "Done" at bounding box center [85, 295] width 25 height 9
click at [80, 296] on icon at bounding box center [80, 296] width 1 height 1
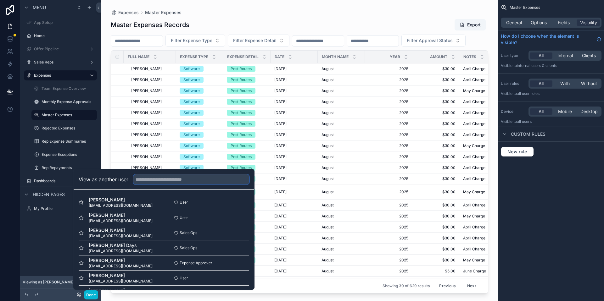
click at [152, 177] on input "text" at bounding box center [191, 180] width 116 height 10
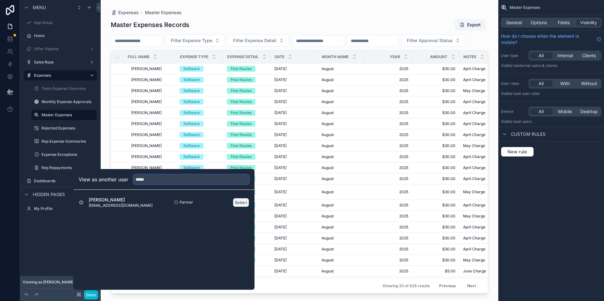
type input "*****"
click at [236, 202] on button "Select" at bounding box center [241, 202] width 16 height 9
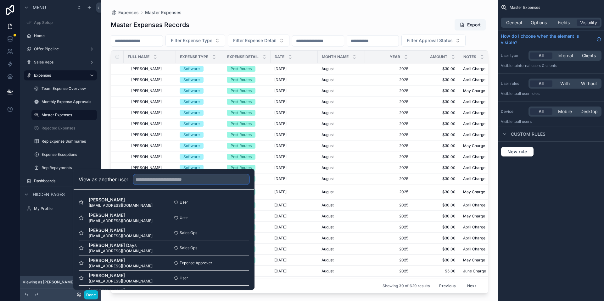
click at [226, 183] on input "text" at bounding box center [191, 180] width 116 height 10
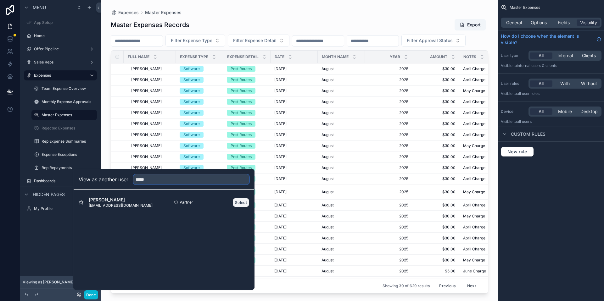
type input "*****"
click at [233, 201] on button "Select" at bounding box center [241, 202] width 16 height 9
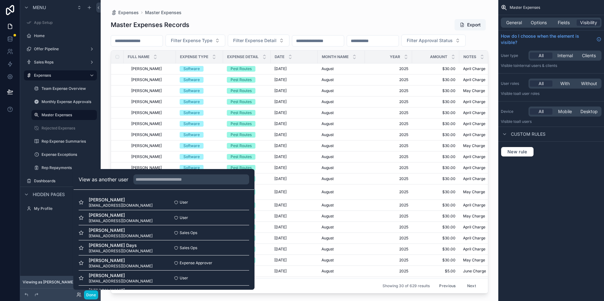
click at [314, 47] on div "Filter Expense Type Filter Expense Detail Filter Approval Status" at bounding box center [299, 41] width 377 height 12
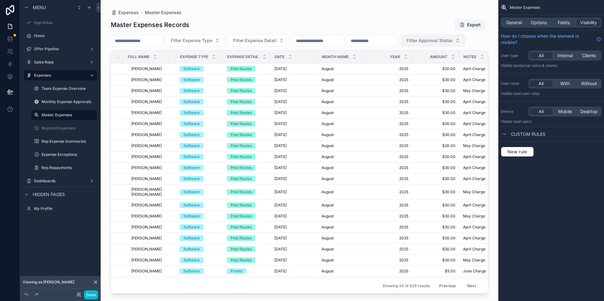
click at [401, 47] on button "Filter Approval Status" at bounding box center [433, 41] width 64 height 12
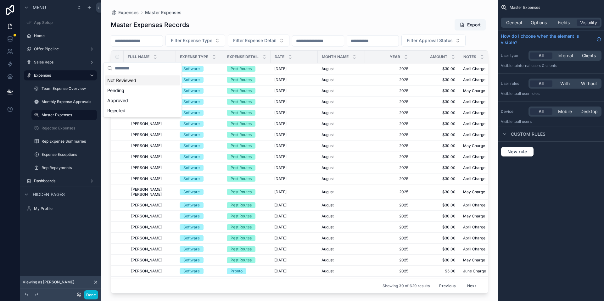
click at [156, 81] on div "Not Reviewed" at bounding box center [142, 80] width 75 height 10
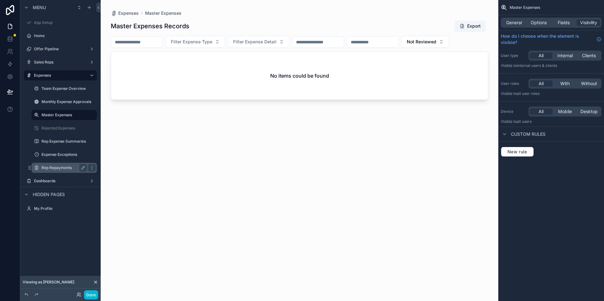
click at [57, 168] on label "Rep Repayments" at bounding box center [63, 167] width 43 height 5
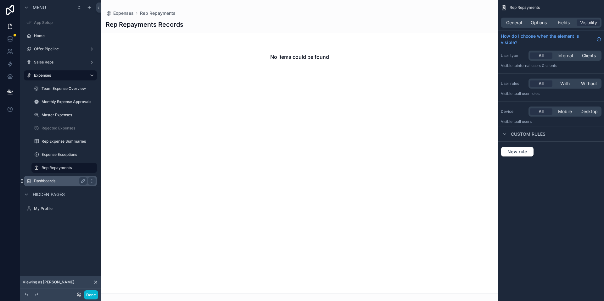
click at [58, 186] on div "Dashboards" at bounding box center [60, 181] width 70 height 10
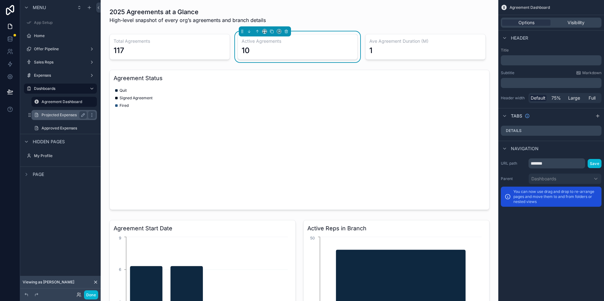
click at [67, 117] on label "Projected Expenses" at bounding box center [63, 115] width 43 height 5
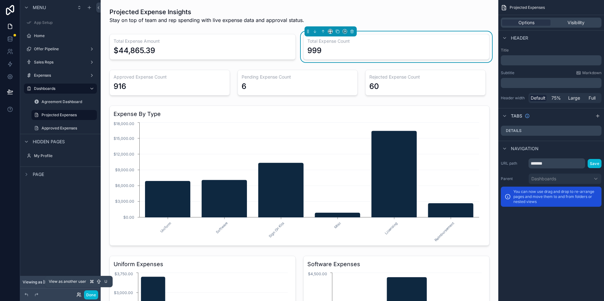
click at [80, 295] on icon at bounding box center [80, 294] width 1 height 2
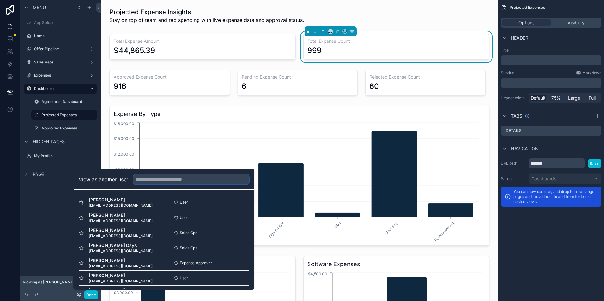
click at [209, 182] on input "text" at bounding box center [191, 180] width 116 height 10
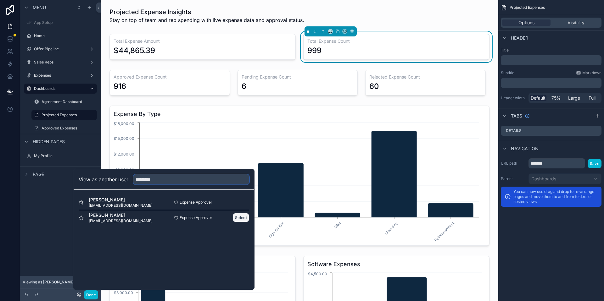
type input "*********"
click at [245, 219] on button "Select" at bounding box center [241, 217] width 16 height 9
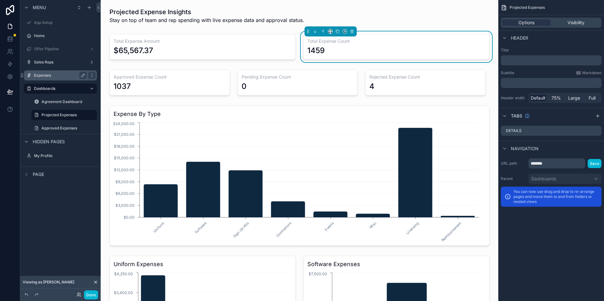
click at [74, 77] on label "Expenses" at bounding box center [59, 75] width 50 height 5
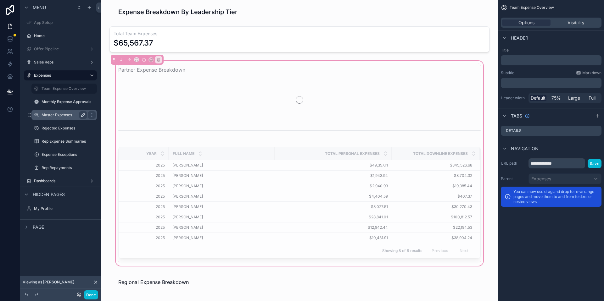
click at [84, 114] on icon "scrollable content" at bounding box center [83, 115] width 5 height 5
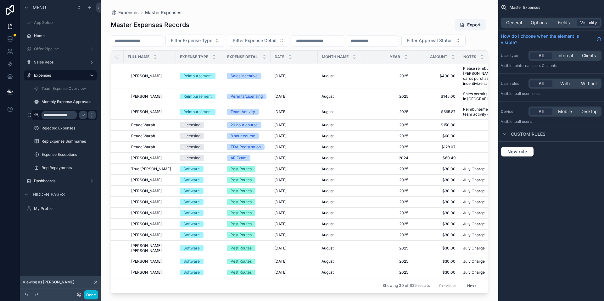
click at [56, 116] on input "**********" at bounding box center [59, 115] width 35 height 8
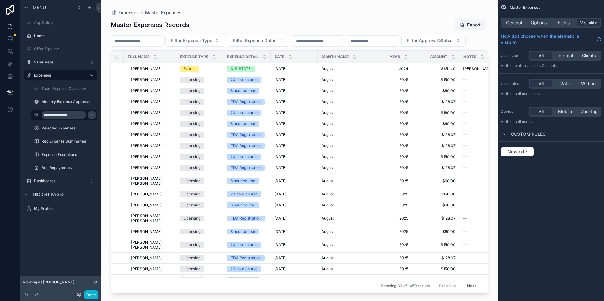
click at [89, 116] on icon "scrollable content" at bounding box center [91, 115] width 5 height 5
click at [61, 116] on label "Master Expenses" at bounding box center [63, 115] width 43 height 5
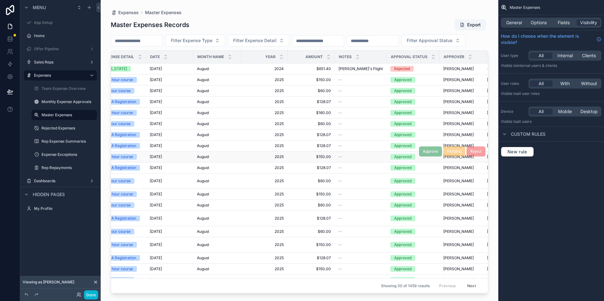
scroll to position [0, 165]
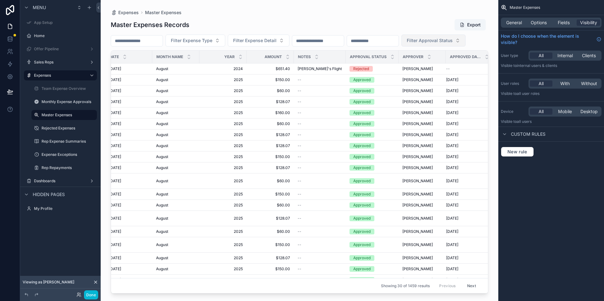
click at [407, 44] on span "Filter Approval Status" at bounding box center [430, 40] width 46 height 6
click at [151, 78] on div "Not Reviewed" at bounding box center [142, 80] width 75 height 10
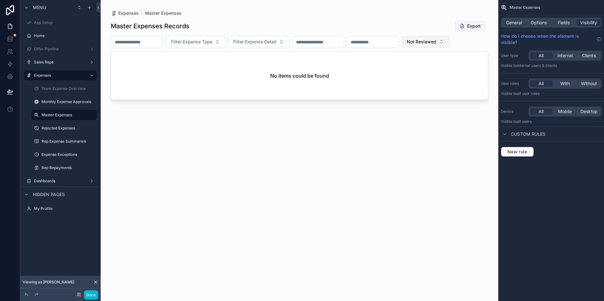
click at [436, 39] on span "Not Reviewed" at bounding box center [422, 42] width 30 height 6
click at [434, 75] on div "Not Reviewed" at bounding box center [448, 77] width 75 height 10
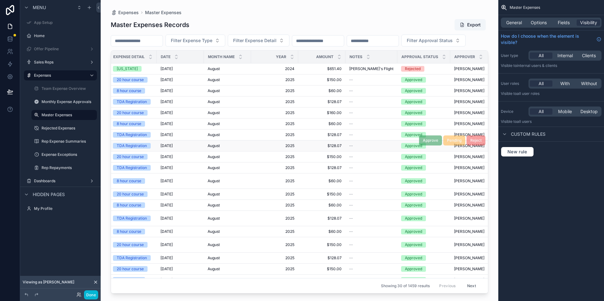
scroll to position [0, 165]
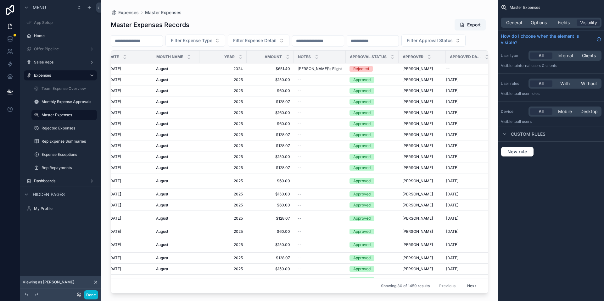
click at [463, 281] on button "Next" at bounding box center [472, 286] width 18 height 10
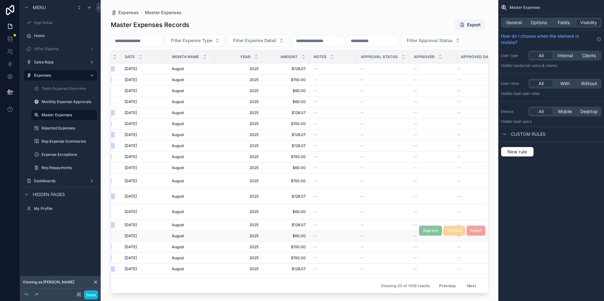
scroll to position [0, 165]
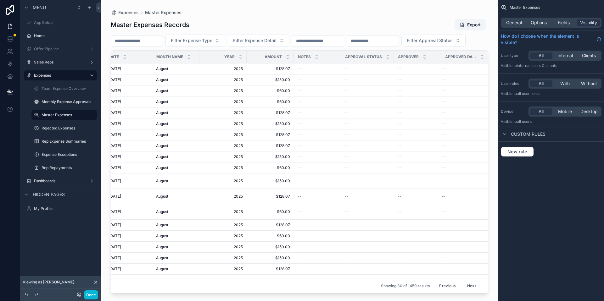
click at [469, 281] on button "Next" at bounding box center [472, 286] width 18 height 10
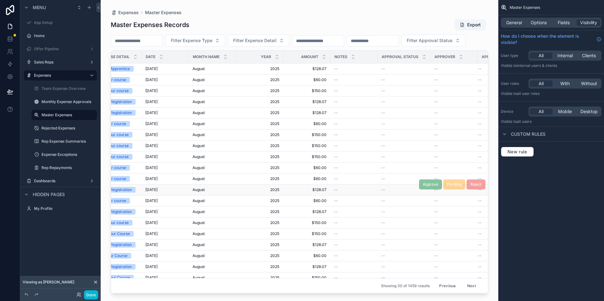
scroll to position [0, 165]
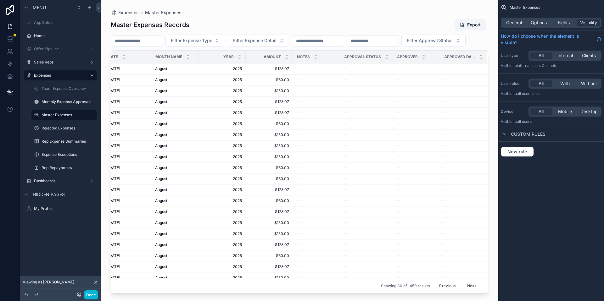
click at [468, 281] on button "Next" at bounding box center [472, 286] width 18 height 10
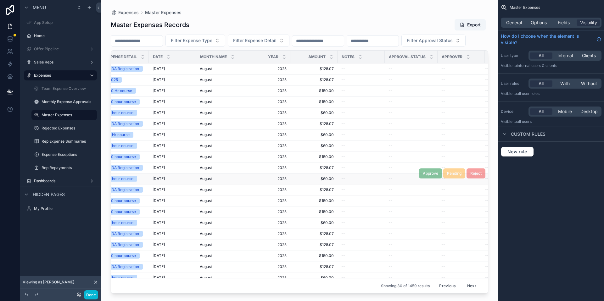
scroll to position [0, 165]
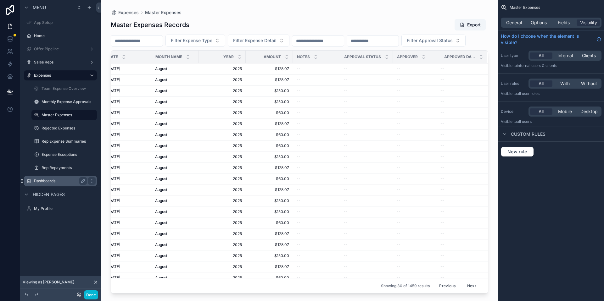
click at [52, 184] on div "Dashboards" at bounding box center [60, 181] width 53 height 8
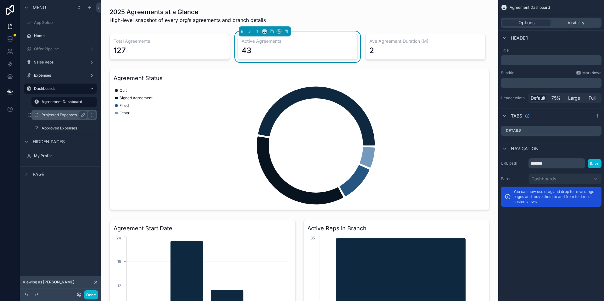
click at [64, 113] on label "Projected Expenses" at bounding box center [63, 115] width 43 height 5
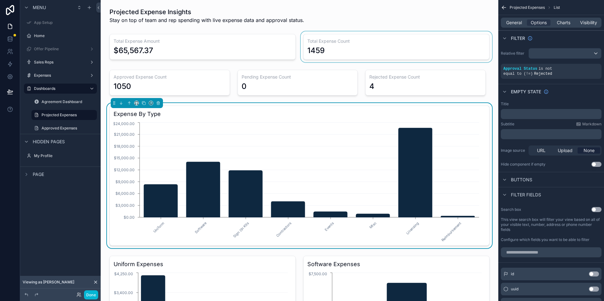
click at [394, 42] on div "scrollable content" at bounding box center [396, 46] width 194 height 31
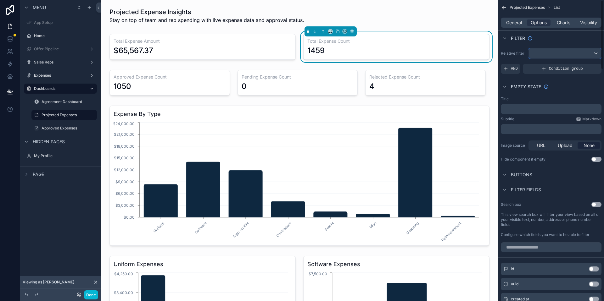
click at [569, 53] on div "scrollable content" at bounding box center [565, 53] width 72 height 10
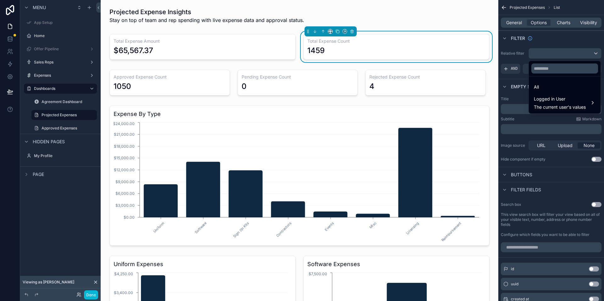
click at [211, 79] on div "scrollable content" at bounding box center [170, 82] width 128 height 31
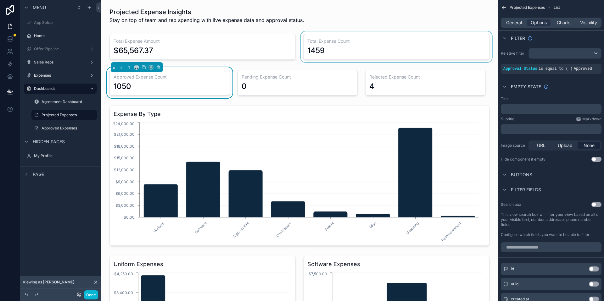
click at [360, 58] on div "scrollable content" at bounding box center [396, 46] width 194 height 31
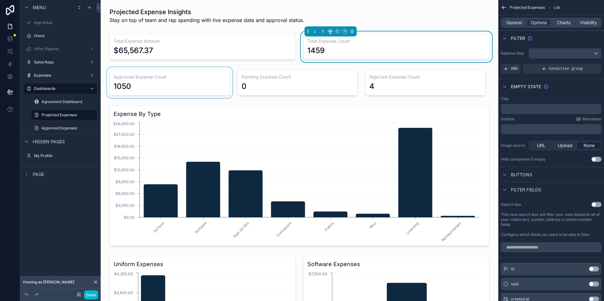
click at [365, 51] on div "1459" at bounding box center [396, 51] width 178 height 10
click at [382, 78] on div "scrollable content" at bounding box center [425, 82] width 128 height 31
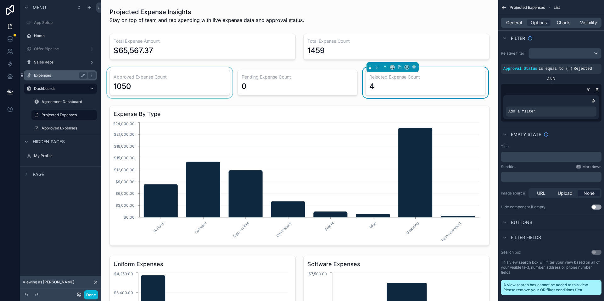
click at [57, 72] on div "Expenses" at bounding box center [60, 76] width 53 height 8
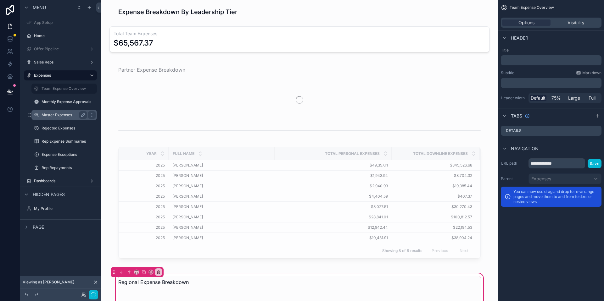
click at [66, 118] on div "Master Expenses" at bounding box center [64, 115] width 45 height 8
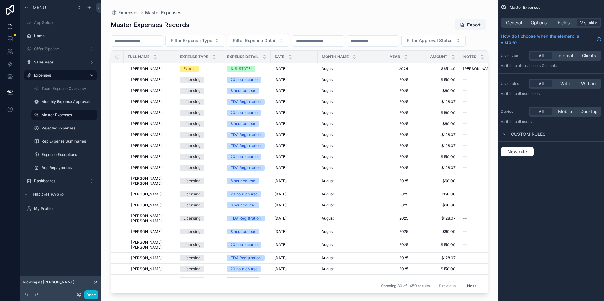
drag, startPoint x: 345, startPoint y: 291, endPoint x: 351, endPoint y: 300, distance: 10.8
click at [486, 293] on div "scrollable content" at bounding box center [300, 147] width 398 height 294
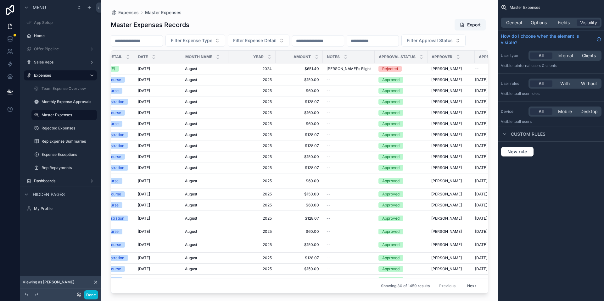
scroll to position [0, 165]
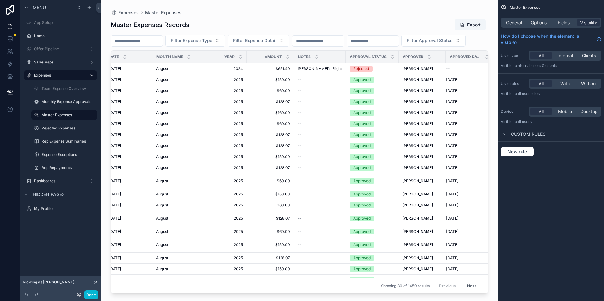
click at [471, 281] on button "Next" at bounding box center [472, 286] width 18 height 10
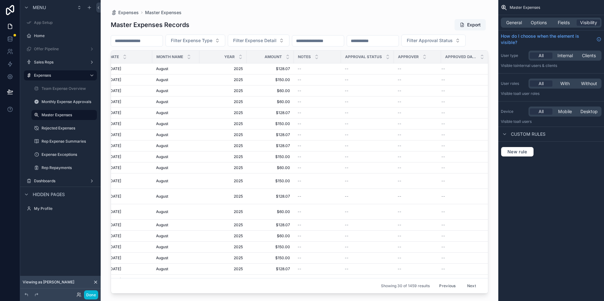
click at [471, 281] on button "Next" at bounding box center [472, 286] width 18 height 10
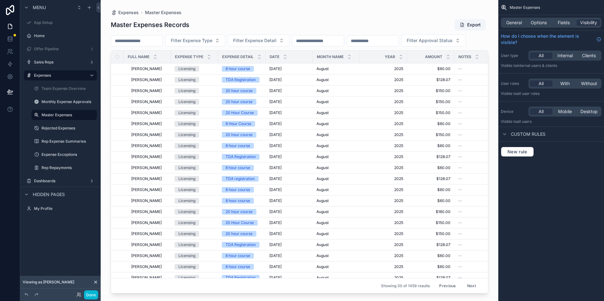
click at [468, 281] on button "Next" at bounding box center [472, 286] width 18 height 10
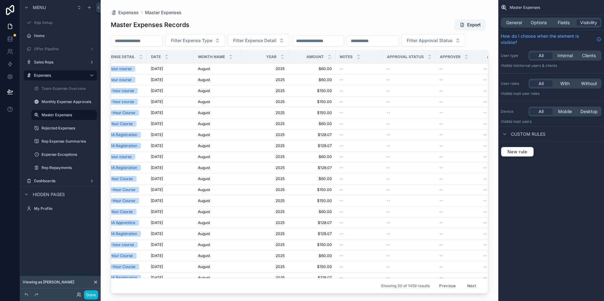
scroll to position [0, 154]
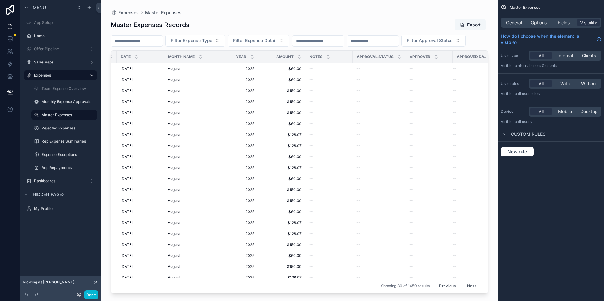
click at [468, 30] on button "Export" at bounding box center [470, 24] width 31 height 11
click at [53, 179] on label "Dashboards" at bounding box center [59, 181] width 50 height 5
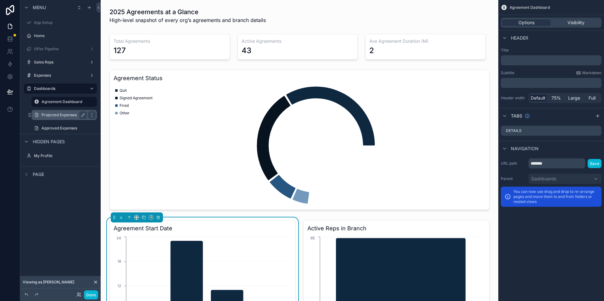
click at [69, 118] on div "Projected Expenses" at bounding box center [64, 115] width 45 height 8
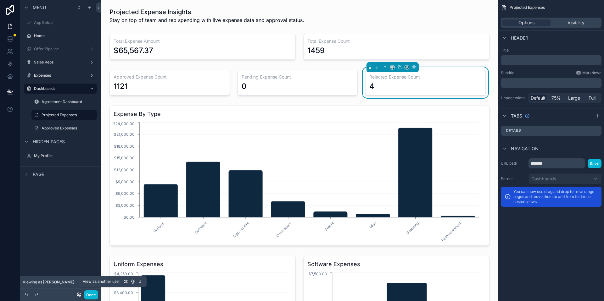
click at [78, 293] on icon at bounding box center [78, 295] width 5 height 5
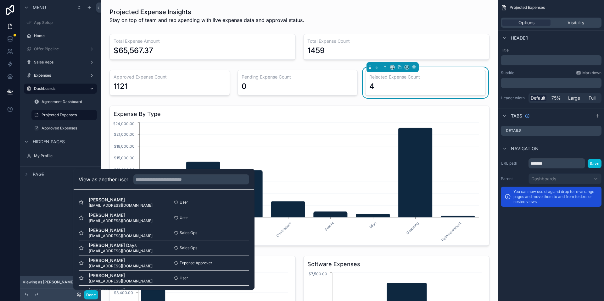
click at [45, 196] on div "Menu App Setup Home Offer Pipeline Sales Reps Expenses Dashboards Agreement Das…" at bounding box center [60, 98] width 81 height 197
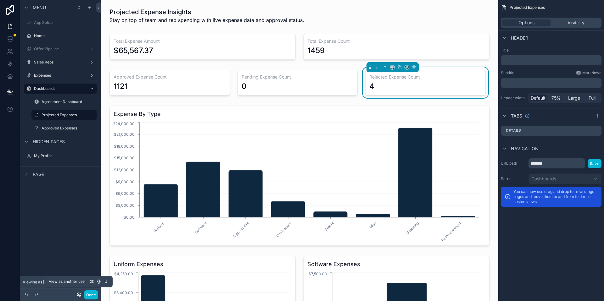
click at [78, 296] on icon at bounding box center [78, 296] width 3 height 1
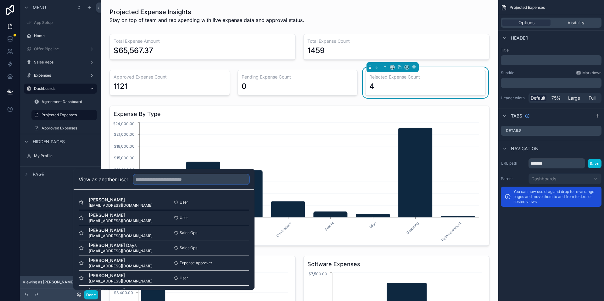
click at [165, 181] on input "text" at bounding box center [191, 180] width 116 height 10
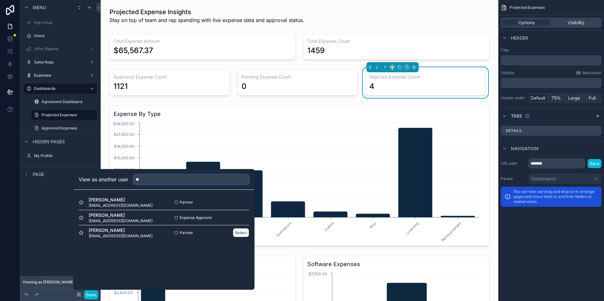
type input "**"
click at [145, 230] on span "[PERSON_NAME]" at bounding box center [121, 230] width 64 height 6
click at [236, 236] on button "Select" at bounding box center [241, 232] width 16 height 9
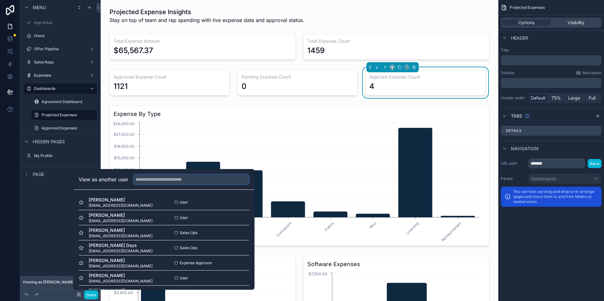
click at [188, 183] on input "text" at bounding box center [191, 180] width 116 height 10
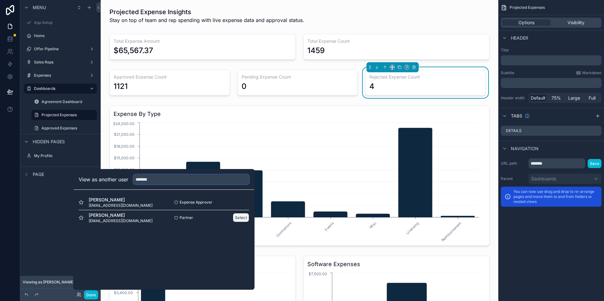
type input "*******"
click at [238, 219] on button "Select" at bounding box center [241, 217] width 16 height 9
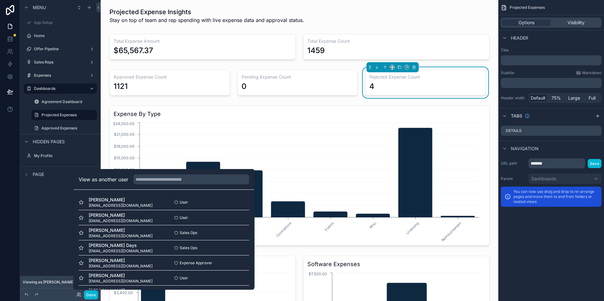
click at [46, 203] on div "Menu App Setup Home Offer Pipeline Sales Reps Expenses Dashboards Agreement Das…" at bounding box center [60, 147] width 81 height 294
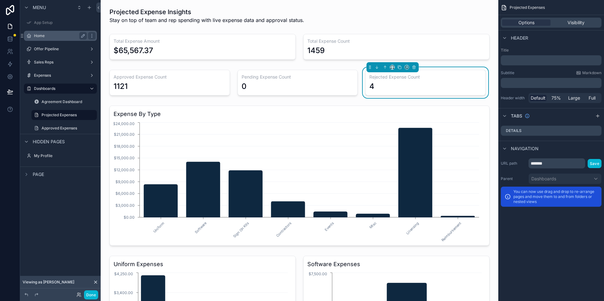
click at [55, 37] on label "Home" at bounding box center [59, 35] width 50 height 5
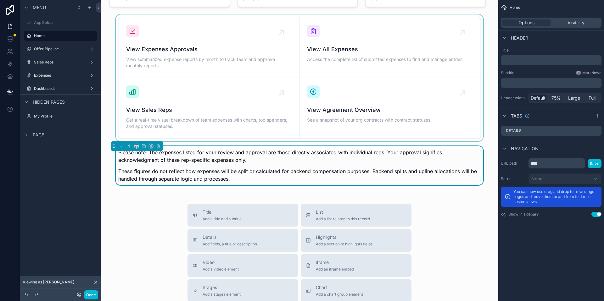
scroll to position [1, 0]
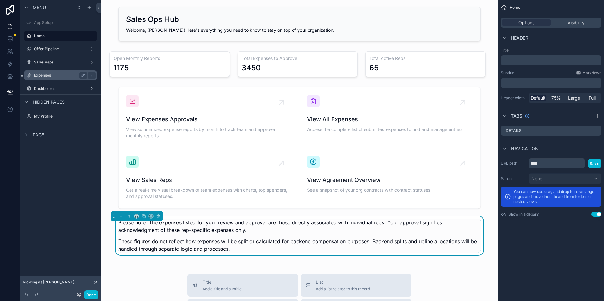
click at [45, 79] on div "Expenses" at bounding box center [60, 76] width 53 height 8
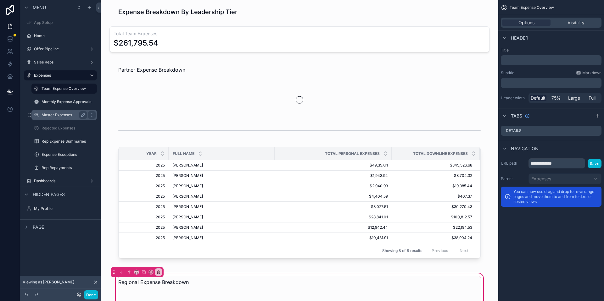
click at [66, 114] on label "Master Expenses" at bounding box center [63, 115] width 43 height 5
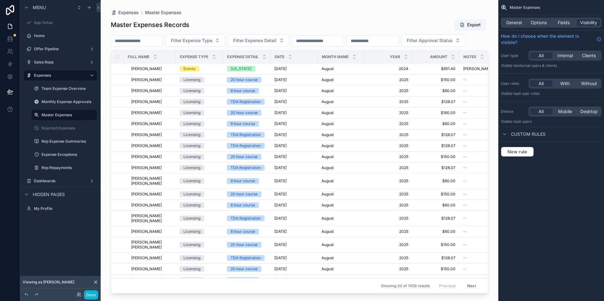
click at [466, 31] on div "Master Expenses Records Export Filter Expense Type Filter Expense Detail Filter…" at bounding box center [299, 154] width 377 height 279
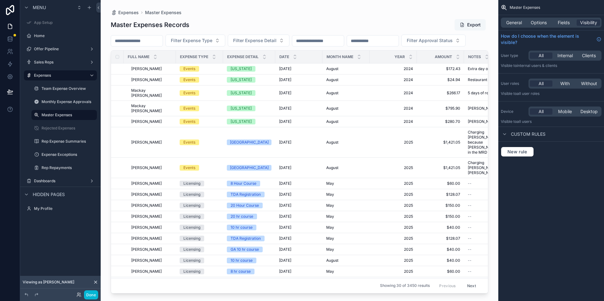
click at [466, 27] on button "Export" at bounding box center [470, 24] width 31 height 11
click at [470, 27] on span "Export" at bounding box center [470, 24] width 31 height 11
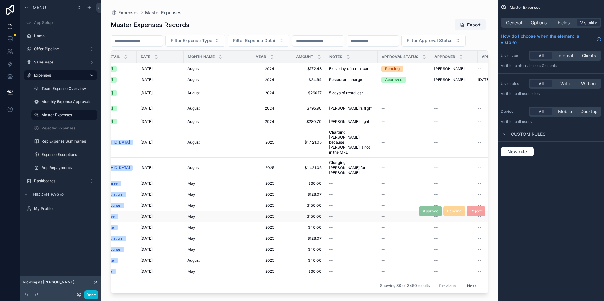
scroll to position [0, 142]
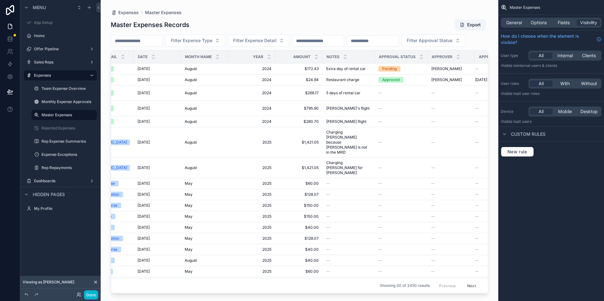
click at [467, 284] on button "Next" at bounding box center [472, 286] width 18 height 10
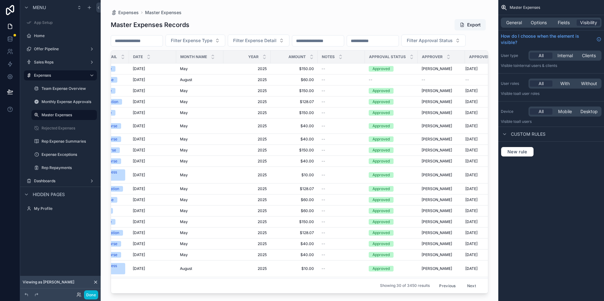
click at [467, 283] on button "Next" at bounding box center [472, 286] width 18 height 10
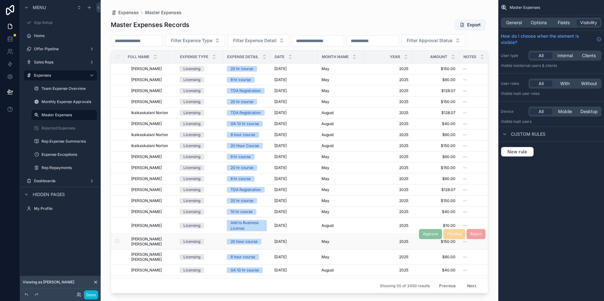
scroll to position [0, 80]
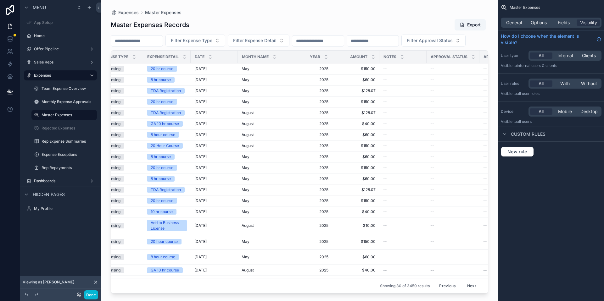
click at [472, 283] on button "Next" at bounding box center [472, 286] width 18 height 10
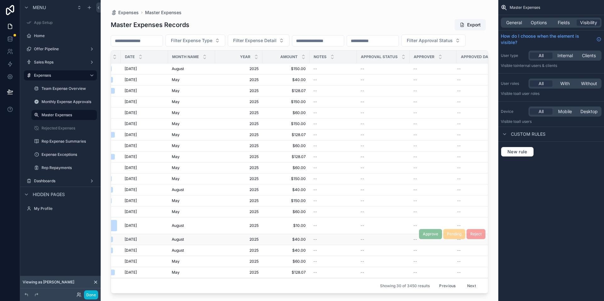
scroll to position [0, 154]
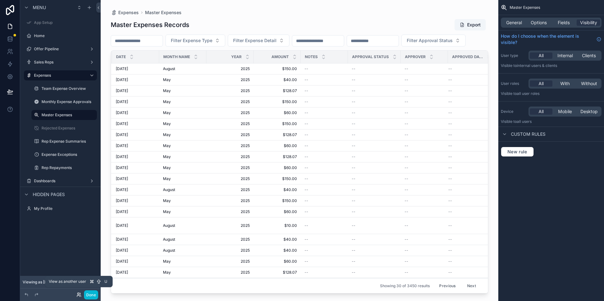
click at [80, 293] on icon at bounding box center [78, 295] width 5 height 5
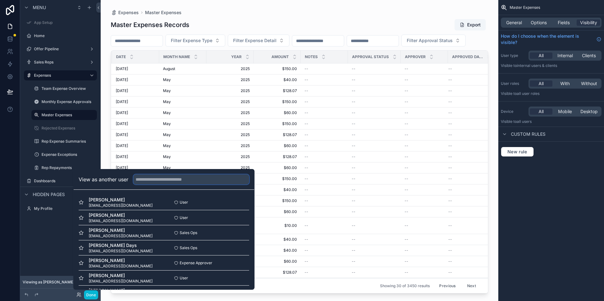
click at [157, 183] on input "text" at bounding box center [191, 180] width 116 height 10
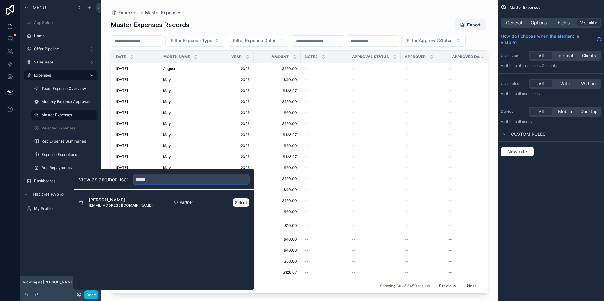
type input "******"
click at [243, 202] on button "Select" at bounding box center [241, 202] width 16 height 9
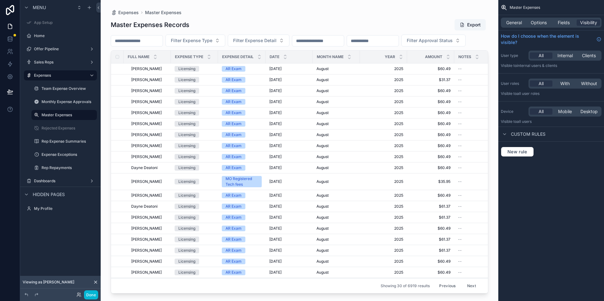
click at [453, 28] on div "Export" at bounding box center [464, 25] width 47 height 12
click at [469, 25] on button "Export" at bounding box center [470, 24] width 31 height 11
click at [453, 28] on div "Export" at bounding box center [464, 25] width 47 height 12
click at [462, 24] on span "Export" at bounding box center [470, 24] width 31 height 11
click at [78, 294] on icon at bounding box center [78, 295] width 5 height 5
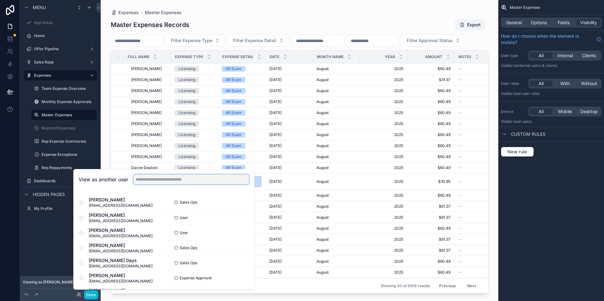
click at [158, 175] on input "text" at bounding box center [191, 180] width 116 height 10
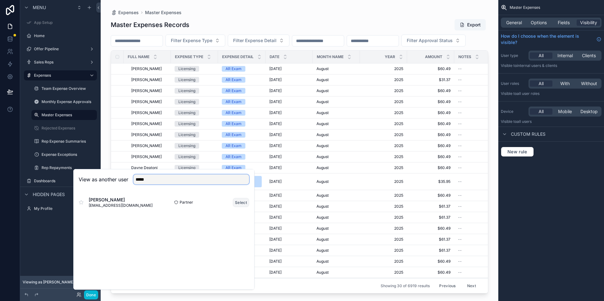
type input "*****"
click at [241, 203] on button "Select" at bounding box center [241, 202] width 16 height 9
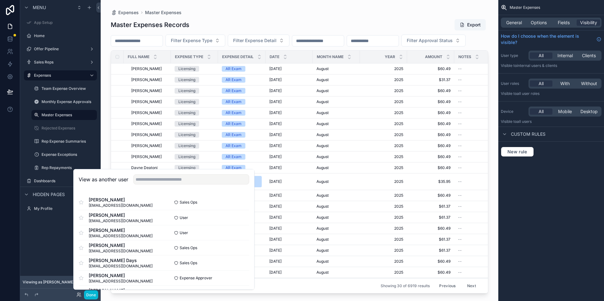
click at [60, 232] on div "Menu App Setup Home Offer Pipeline Sales Reps Expenses Team Expense Overview Mo…" at bounding box center [60, 117] width 81 height 235
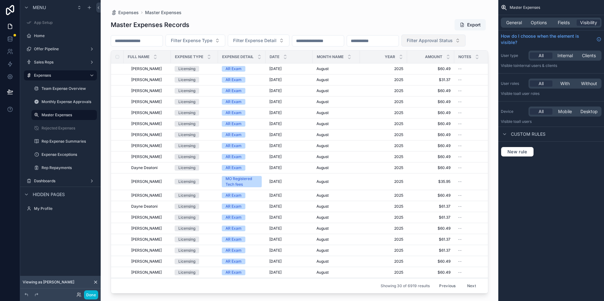
click at [401, 47] on button "Filter Approval Status" at bounding box center [433, 41] width 64 height 12
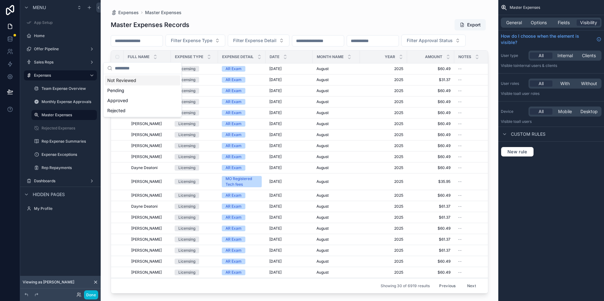
click at [242, 47] on div "Filter Expense Type Filter Expense Detail Filter Approval Status" at bounding box center [299, 41] width 377 height 12
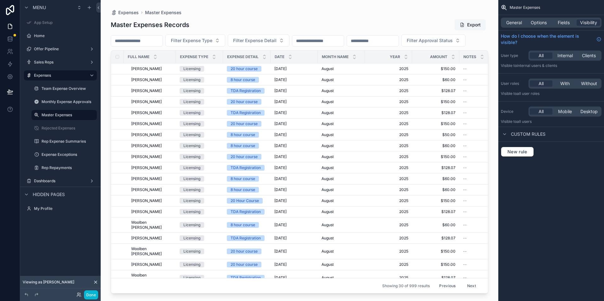
click at [462, 26] on span "scrollable content" at bounding box center [462, 24] width 5 height 5
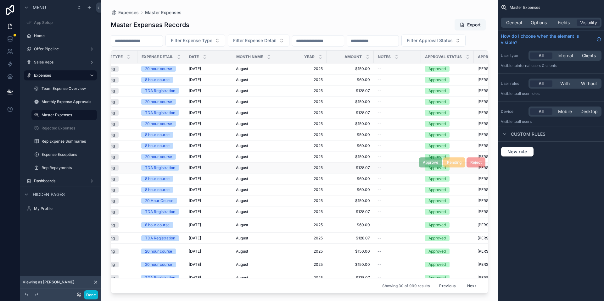
scroll to position [0, 165]
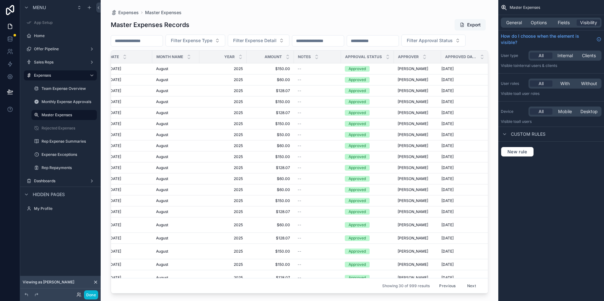
click at [459, 28] on button "Export" at bounding box center [470, 24] width 31 height 11
click at [77, 296] on icon at bounding box center [78, 295] width 5 height 5
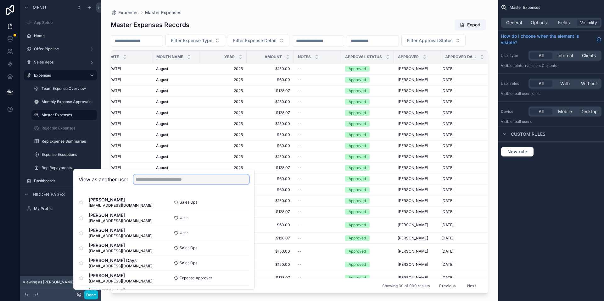
click at [172, 181] on input "text" at bounding box center [191, 180] width 116 height 10
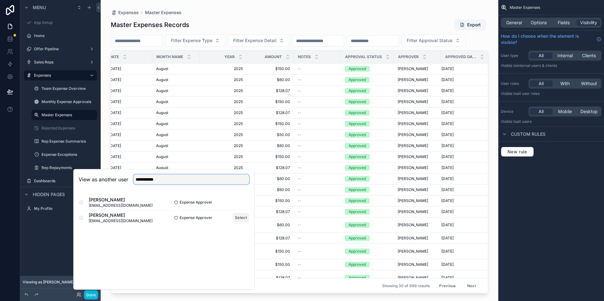
type input "**********"
click at [237, 217] on button "Select" at bounding box center [241, 217] width 16 height 9
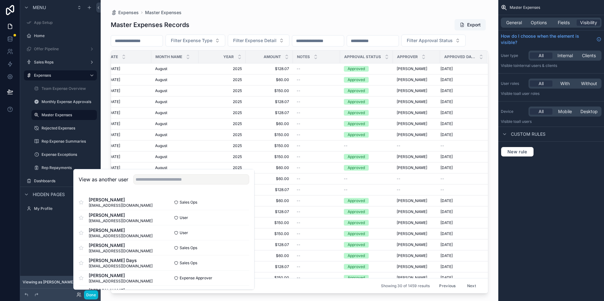
click at [249, 47] on div "Filter Expense Type Filter Expense Detail Filter Approval Status" at bounding box center [299, 41] width 377 height 12
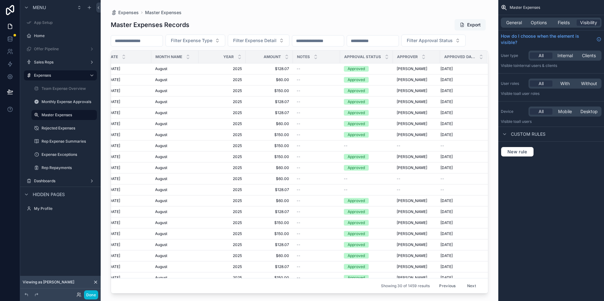
click at [479, 27] on button "Export" at bounding box center [470, 24] width 31 height 11
click at [470, 25] on button "Export" at bounding box center [470, 24] width 31 height 11
click at [148, 42] on input "scrollable content" at bounding box center [137, 40] width 52 height 9
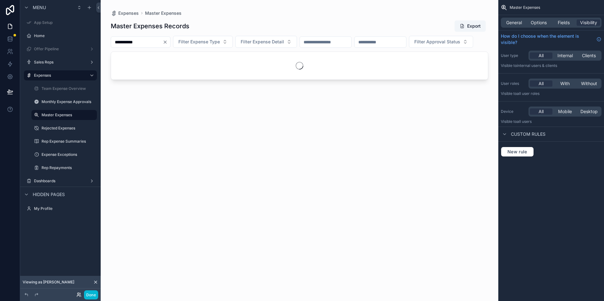
type input "**********"
click at [78, 297] on icon at bounding box center [78, 295] width 5 height 5
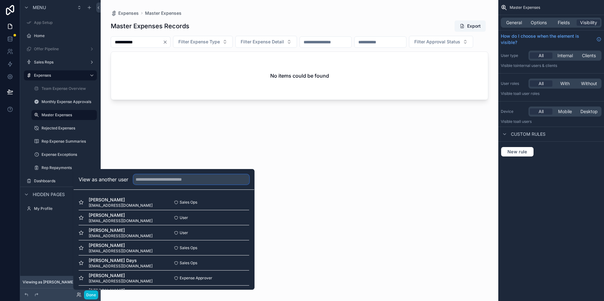
click at [148, 179] on input "text" at bounding box center [191, 180] width 116 height 10
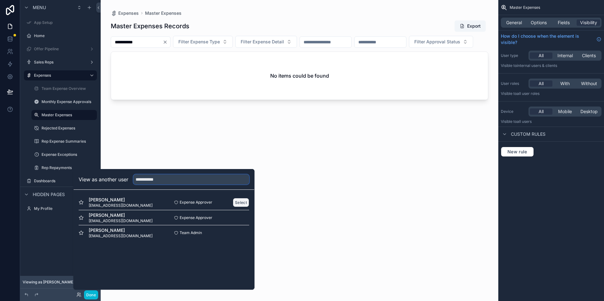
type input "**********"
click at [242, 201] on button "Select" at bounding box center [241, 202] width 16 height 9
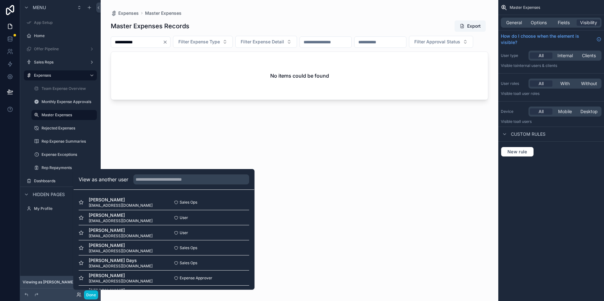
click at [299, 204] on div "**********" at bounding box center [299, 154] width 377 height 277
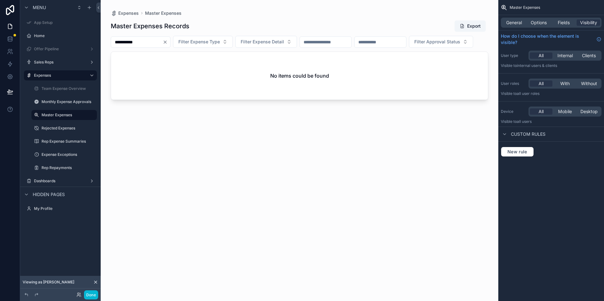
click at [170, 42] on div "**********" at bounding box center [141, 41] width 60 height 11
click at [168, 41] on icon "Clear" at bounding box center [165, 42] width 5 height 5
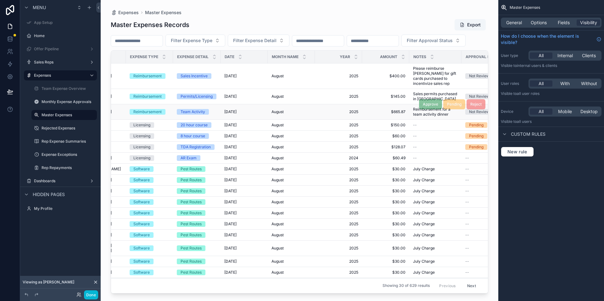
scroll to position [0, 67]
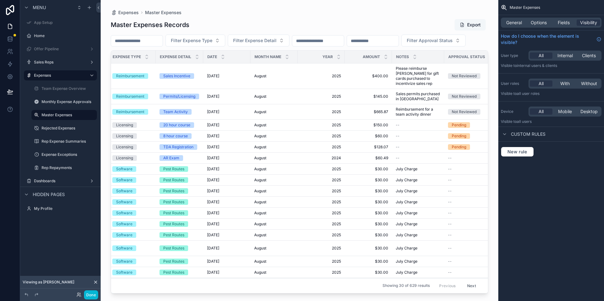
click at [473, 27] on button "Export" at bounding box center [470, 24] width 31 height 11
click at [401, 47] on button "Filter Approval Status" at bounding box center [433, 41] width 64 height 12
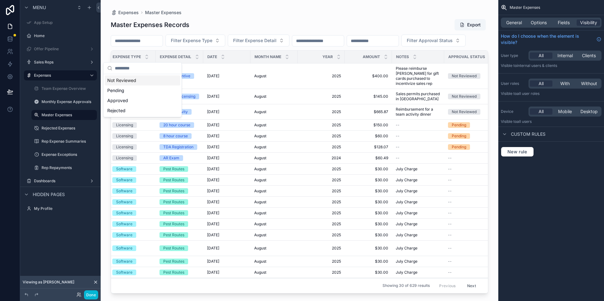
click at [156, 84] on div "Not Reviewed" at bounding box center [142, 80] width 75 height 10
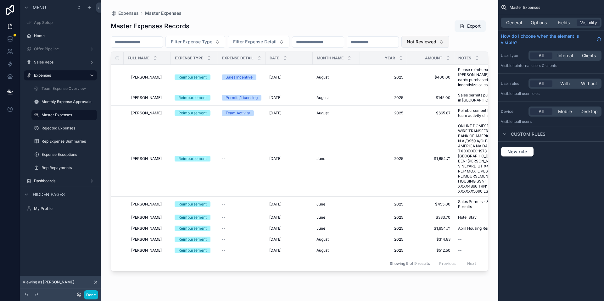
click at [447, 46] on button "Not Reviewed" at bounding box center [425, 42] width 48 height 12
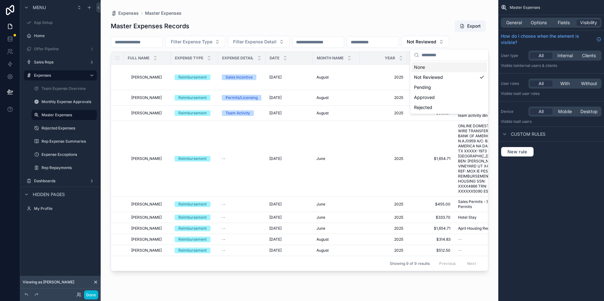
click at [445, 69] on div "None" at bounding box center [448, 67] width 75 height 10
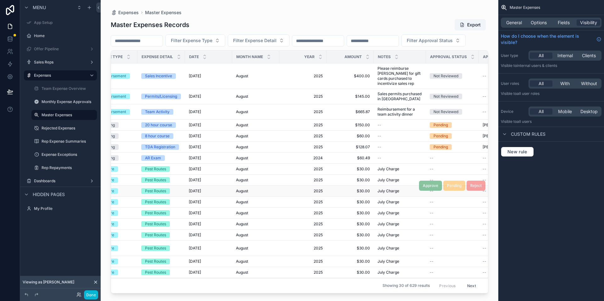
scroll to position [0, 170]
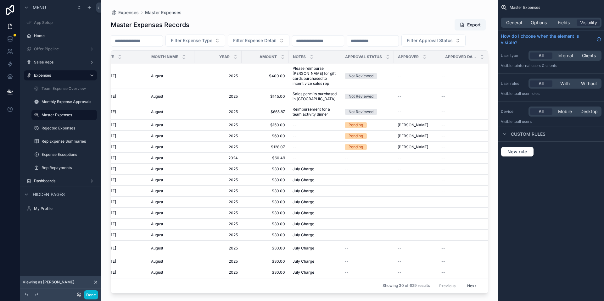
click at [468, 283] on button "Next" at bounding box center [472, 286] width 18 height 10
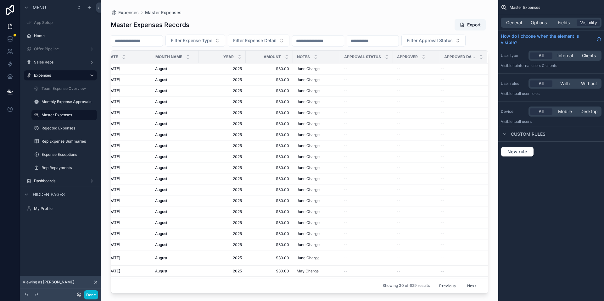
scroll to position [0, 165]
click at [465, 282] on button "Next" at bounding box center [472, 286] width 18 height 10
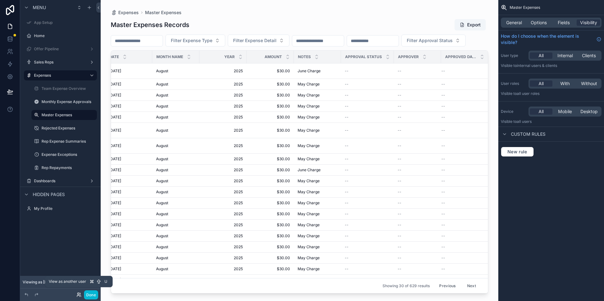
click at [79, 293] on icon at bounding box center [78, 295] width 5 height 5
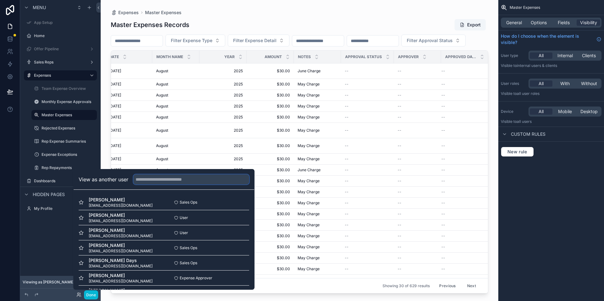
click at [171, 178] on input "text" at bounding box center [191, 180] width 116 height 10
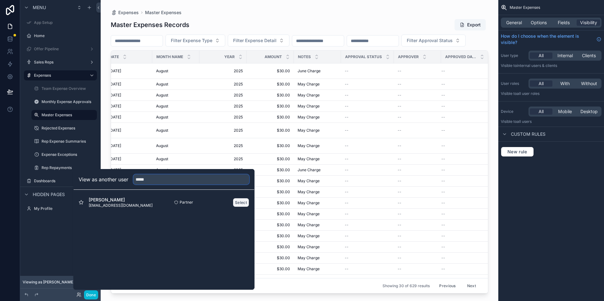
type input "*****"
click at [244, 201] on button "Select" at bounding box center [241, 202] width 16 height 9
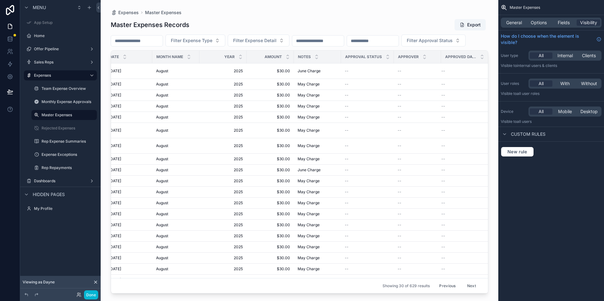
click at [279, 47] on div "Filter Expense Type Filter Expense Detail Filter Approval Status" at bounding box center [299, 41] width 377 height 12
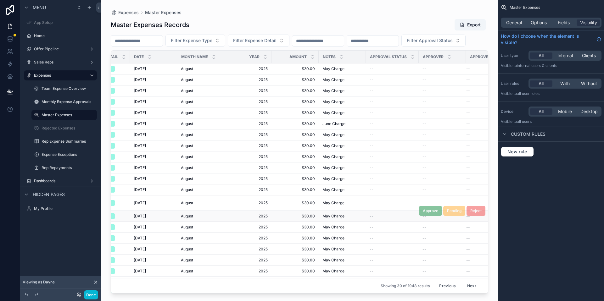
scroll to position [0, 134]
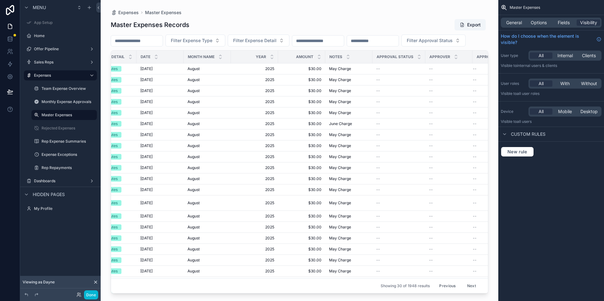
click at [77, 298] on div "Done" at bounding box center [85, 295] width 25 height 9
click at [77, 297] on icon at bounding box center [78, 295] width 5 height 5
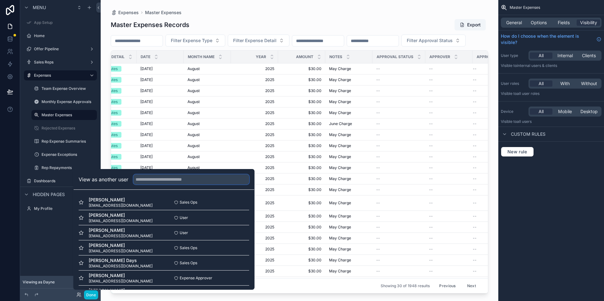
click at [179, 181] on input "text" at bounding box center [191, 180] width 116 height 10
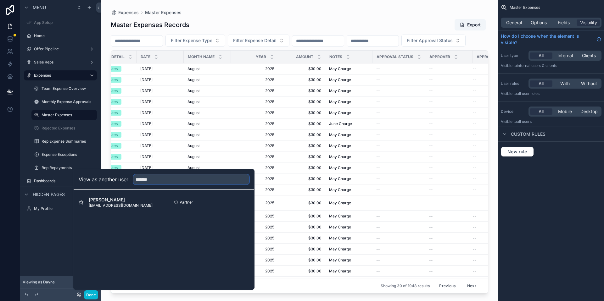
type input "******"
click at [235, 202] on button "Select" at bounding box center [241, 202] width 16 height 9
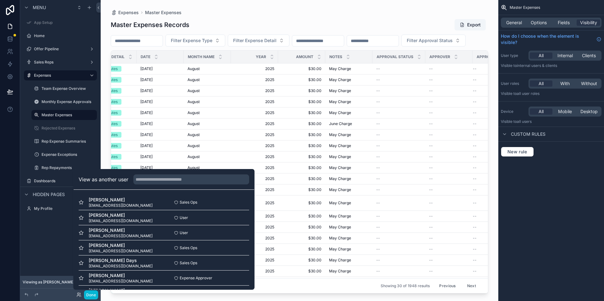
click at [236, 47] on div "Filter Expense Type Filter Expense Detail Filter Approval Status" at bounding box center [299, 41] width 377 height 12
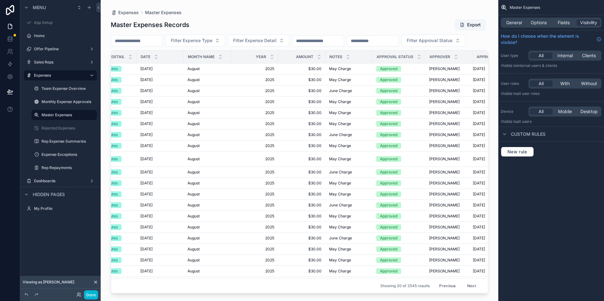
click at [463, 27] on span "scrollable content" at bounding box center [462, 24] width 5 height 5
click at [472, 30] on button "Export" at bounding box center [470, 24] width 31 height 11
click at [468, 28] on button "Export" at bounding box center [470, 24] width 31 height 11
click at [77, 296] on icon at bounding box center [78, 295] width 5 height 5
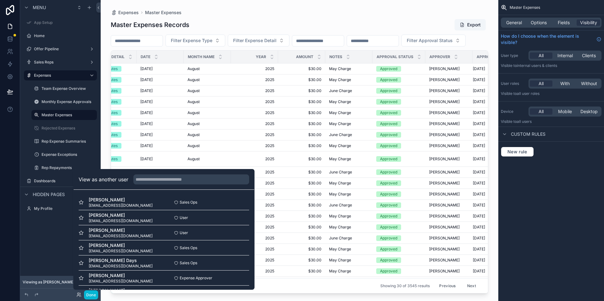
click at [169, 187] on div "View as another user" at bounding box center [164, 180] width 181 height 20
click at [171, 183] on input "text" at bounding box center [191, 180] width 116 height 10
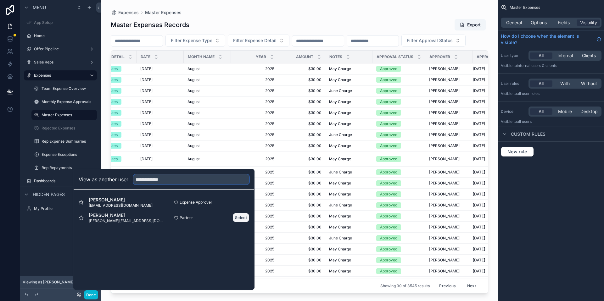
type input "**********"
click at [236, 216] on button "Select" at bounding box center [241, 217] width 16 height 9
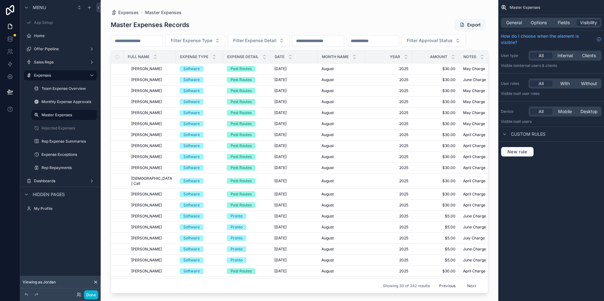
click at [478, 23] on button "Export" at bounding box center [470, 24] width 31 height 11
click at [76, 299] on div "Done" at bounding box center [85, 295] width 25 height 9
click at [78, 296] on icon at bounding box center [78, 295] width 5 height 5
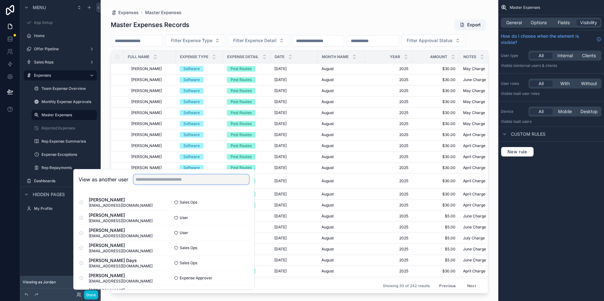
click at [157, 183] on input "text" at bounding box center [191, 180] width 116 height 10
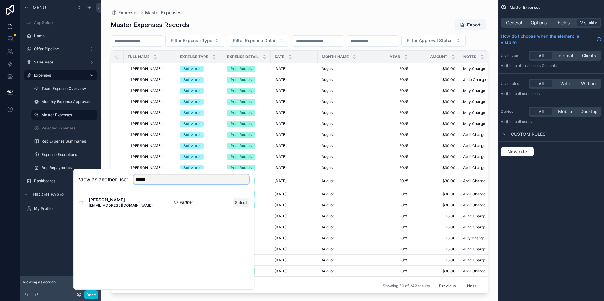
type input "*****"
click at [234, 203] on button "Select" at bounding box center [241, 202] width 16 height 9
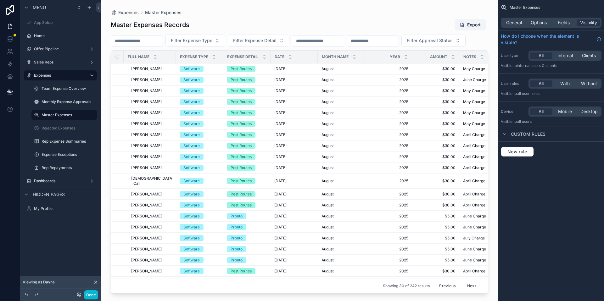
click at [278, 47] on div "Filter Expense Type Filter Expense Detail Filter Approval Status" at bounding box center [299, 41] width 377 height 12
click at [473, 23] on button "Export" at bounding box center [470, 24] width 31 height 11
click at [78, 295] on icon at bounding box center [78, 295] width 5 height 5
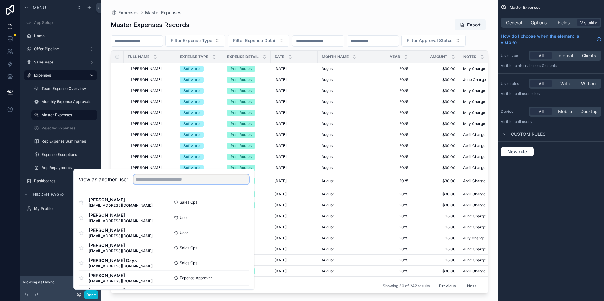
click at [160, 180] on input "text" at bounding box center [191, 180] width 116 height 10
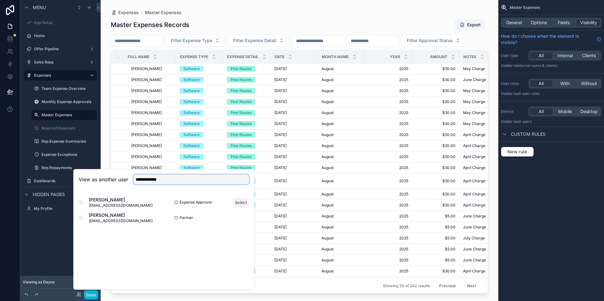
type input "**********"
click at [234, 200] on button "Select" at bounding box center [241, 202] width 16 height 9
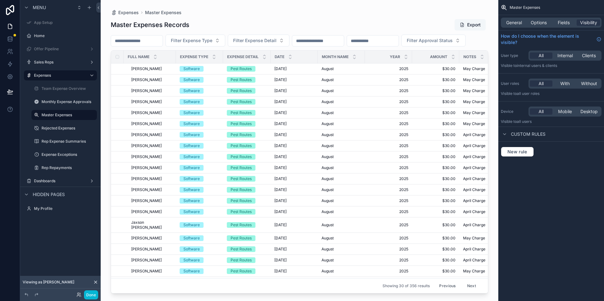
click at [477, 23] on button "Export" at bounding box center [470, 24] width 31 height 11
